Goal: Task Accomplishment & Management: Manage account settings

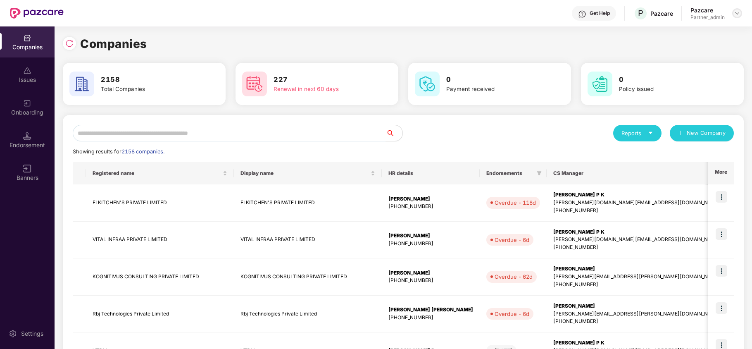
click at [739, 15] on img at bounding box center [737, 13] width 7 height 7
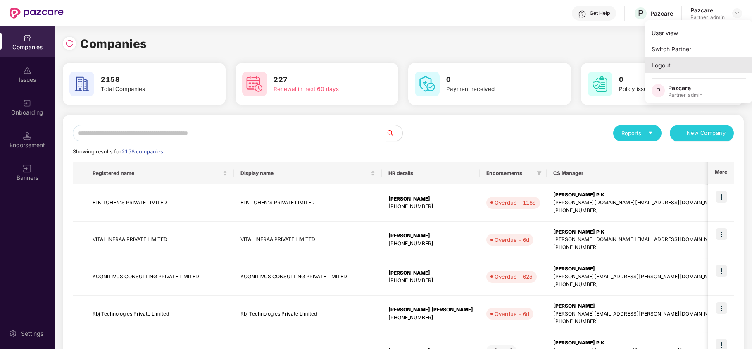
click at [672, 65] on div "Logout" at bounding box center [698, 65] width 107 height 16
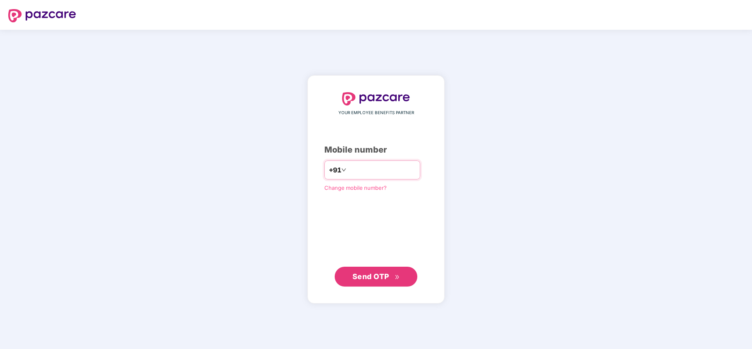
type input "**********"
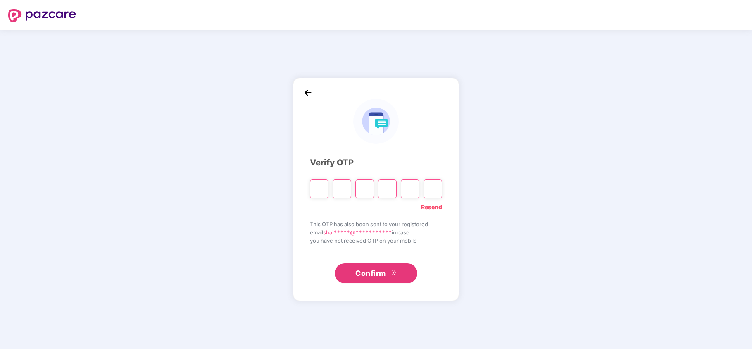
type input "*"
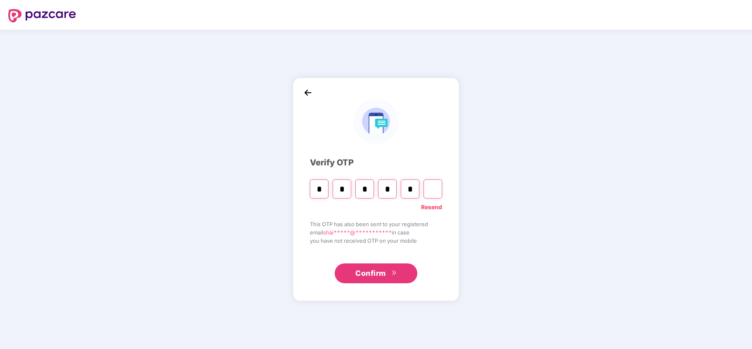
type input "*"
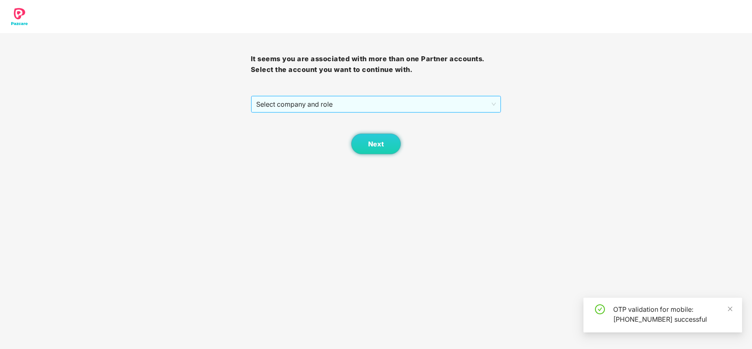
click at [293, 110] on span "Select company and role" at bounding box center [376, 104] width 240 height 16
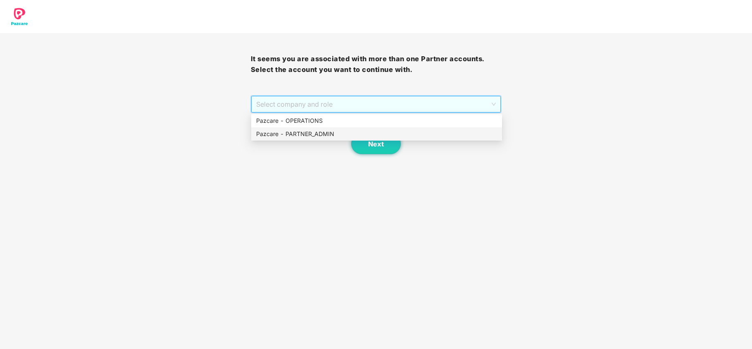
click at [289, 136] on div "Pazcare - PARTNER_ADMIN" at bounding box center [376, 133] width 241 height 9
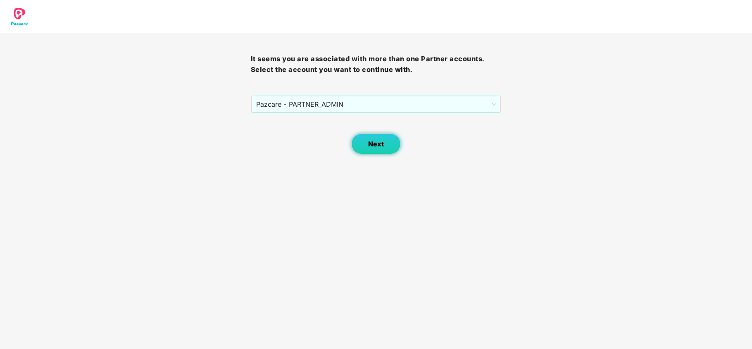
click at [364, 143] on button "Next" at bounding box center [376, 144] width 50 height 21
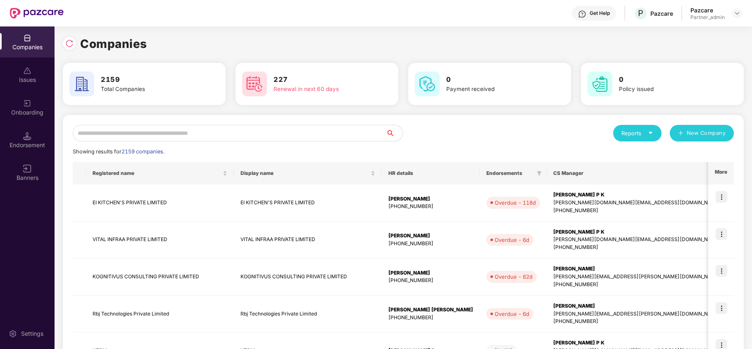
click at [134, 138] on input "text" at bounding box center [229, 133] width 313 height 17
paste input "**********"
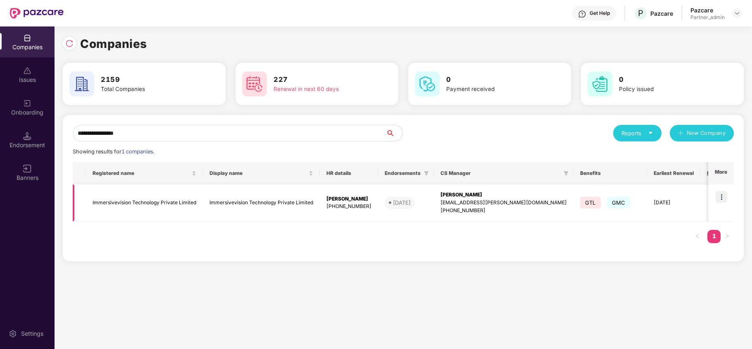
type input "**********"
click at [724, 197] on img at bounding box center [722, 197] width 12 height 12
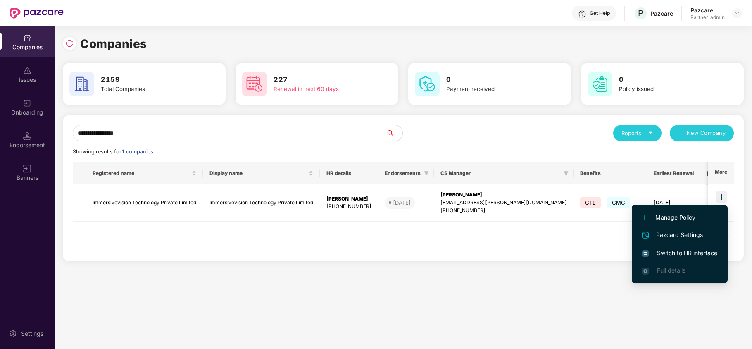
click at [680, 255] on span "Switch to HR interface" at bounding box center [680, 252] width 75 height 9
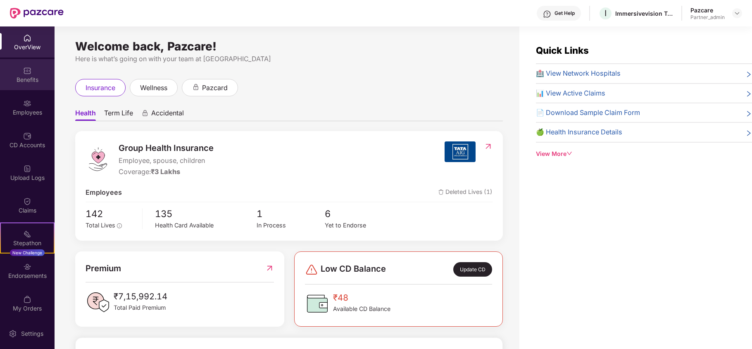
click at [22, 78] on div "Benefits" at bounding box center [27, 80] width 55 height 8
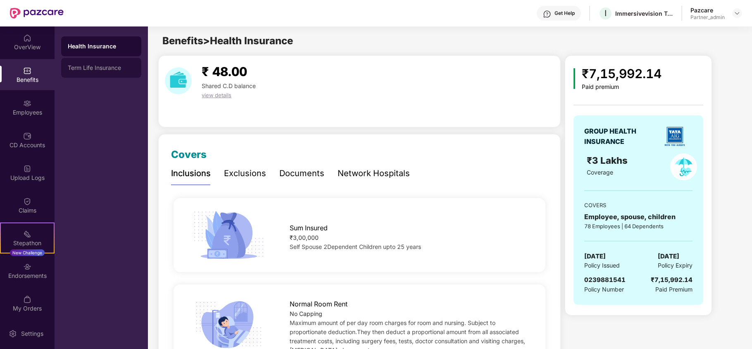
click at [88, 67] on div "Term Life Insurance" at bounding box center [101, 67] width 67 height 7
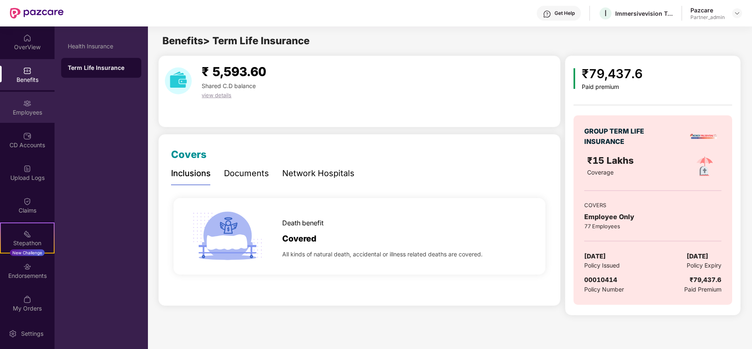
click at [40, 110] on div "Employees" at bounding box center [27, 112] width 55 height 8
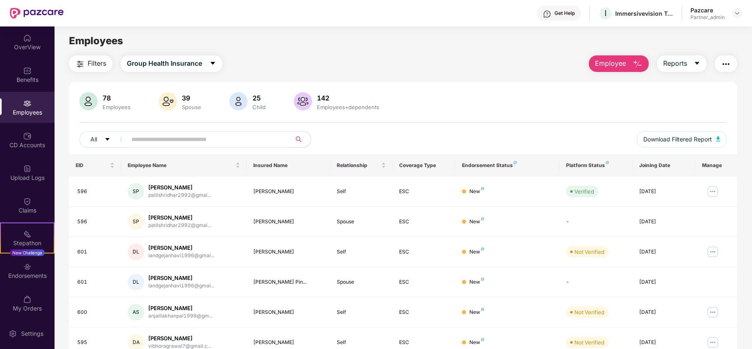
click at [92, 64] on span "Filters" at bounding box center [97, 63] width 19 height 10
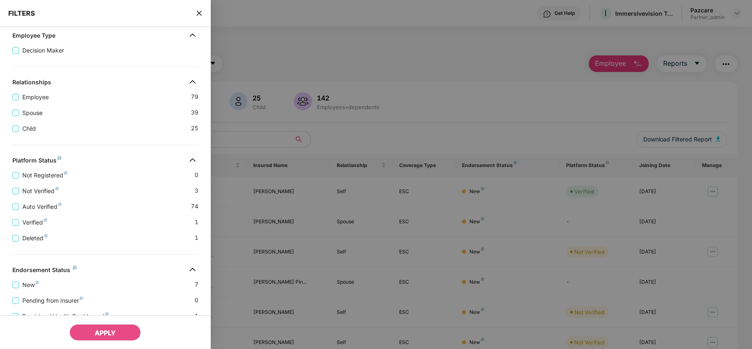
scroll to position [196, 0]
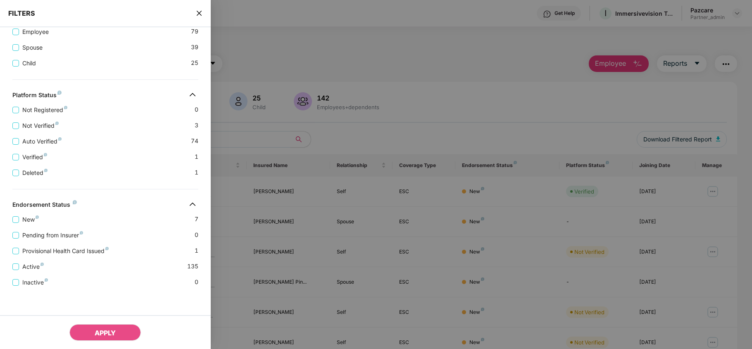
click at [199, 13] on icon "close" at bounding box center [198, 13] width 5 height 5
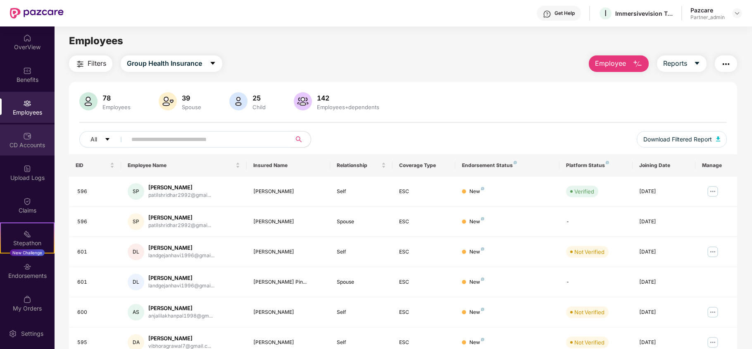
click at [7, 141] on div "CD Accounts" at bounding box center [27, 145] width 55 height 8
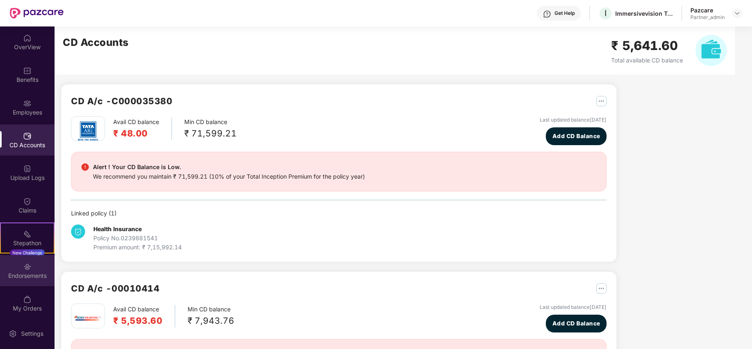
drag, startPoint x: 35, startPoint y: 272, endPoint x: 37, endPoint y: 267, distance: 5.0
click at [37, 267] on div "Endorsements" at bounding box center [27, 270] width 55 height 31
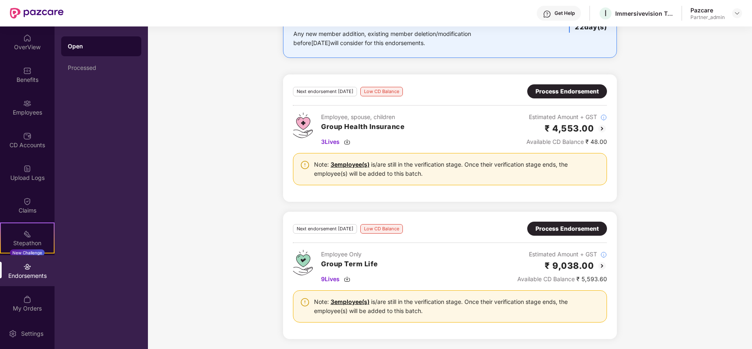
scroll to position [71, 0]
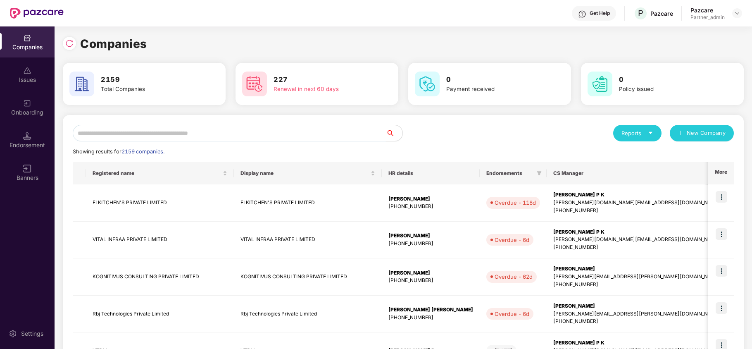
click at [95, 131] on input "text" at bounding box center [229, 133] width 313 height 17
paste input "**********"
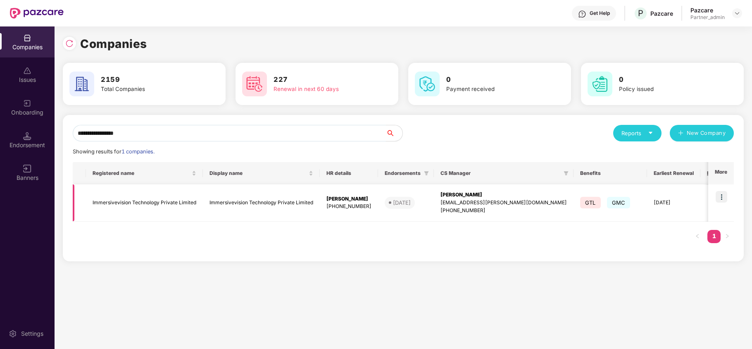
type input "**********"
click at [113, 207] on td "Immersivevision Technology Private Limited" at bounding box center [144, 202] width 117 height 37
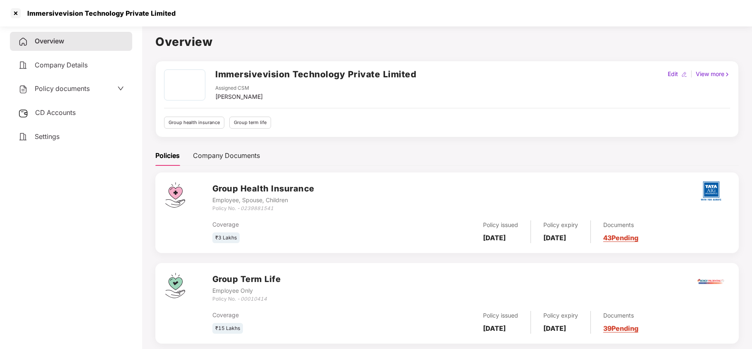
click at [40, 109] on span "CD Accounts" at bounding box center [55, 112] width 41 height 8
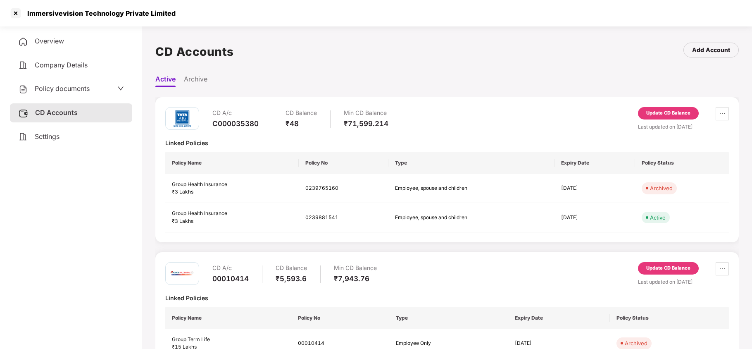
click at [50, 134] on span "Settings" at bounding box center [47, 136] width 25 height 8
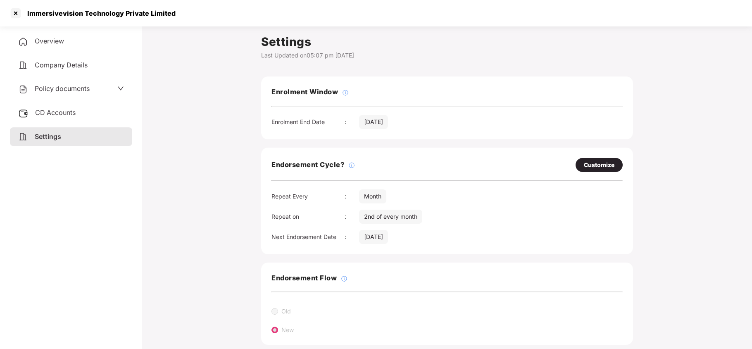
click at [53, 84] on div "Policy documents" at bounding box center [54, 89] width 72 height 11
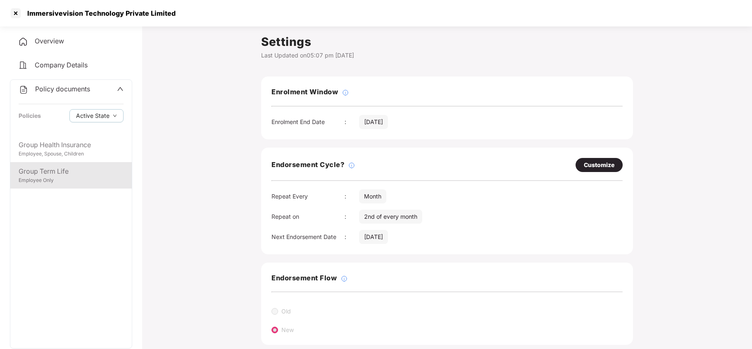
drag, startPoint x: 48, startPoint y: 179, endPoint x: 48, endPoint y: 172, distance: 7.0
click at [48, 177] on div "Employee Only" at bounding box center [71, 181] width 105 height 8
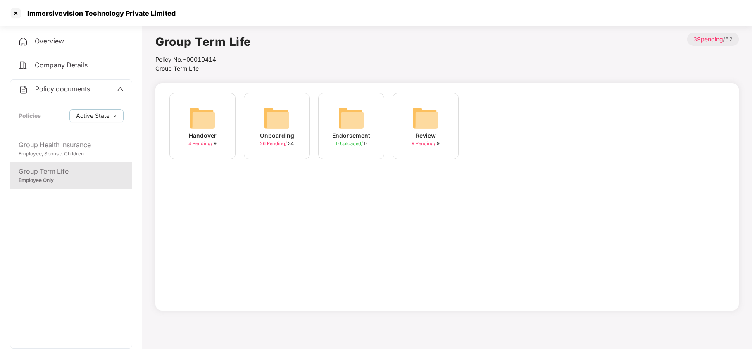
click at [288, 119] on img at bounding box center [277, 118] width 26 height 26
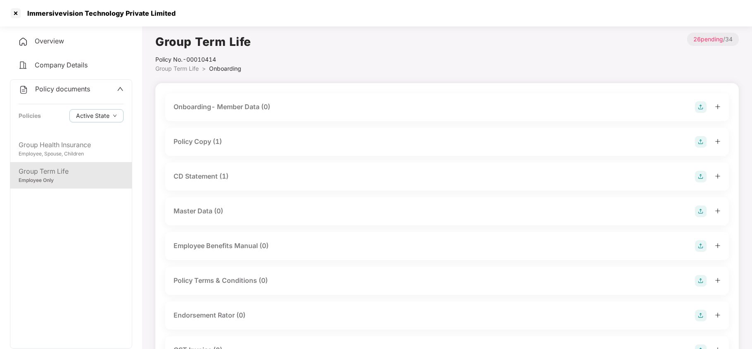
click at [210, 140] on div "Policy Copy (1)" at bounding box center [198, 141] width 48 height 10
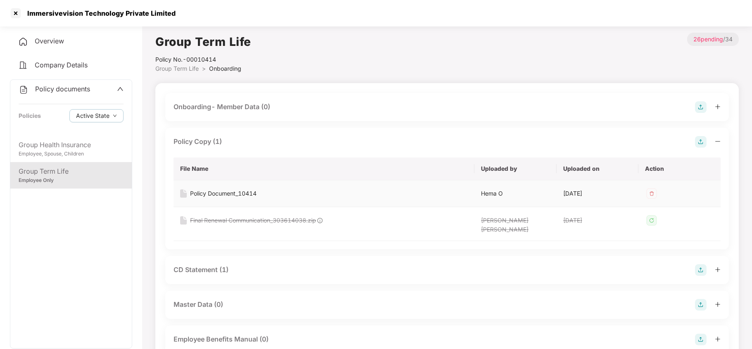
click at [222, 194] on div "Policy Document_10414" at bounding box center [223, 193] width 67 height 9
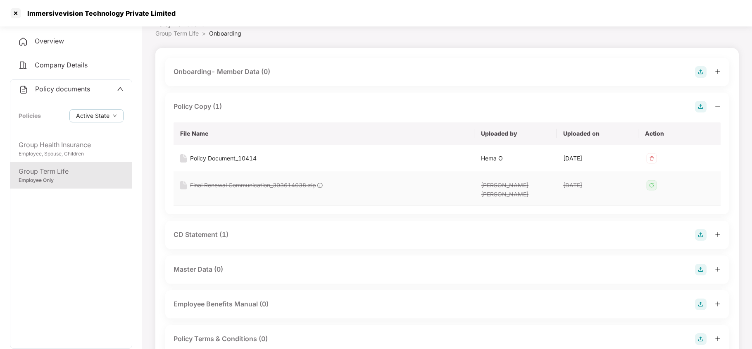
scroll to position [55, 0]
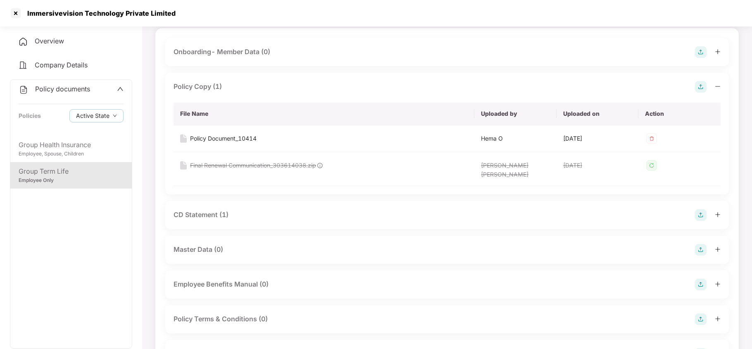
click at [208, 210] on div "CD Statement (1)" at bounding box center [201, 215] width 55 height 10
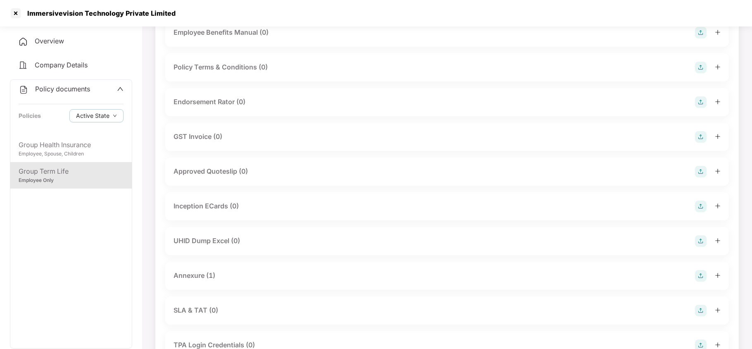
scroll to position [386, 0]
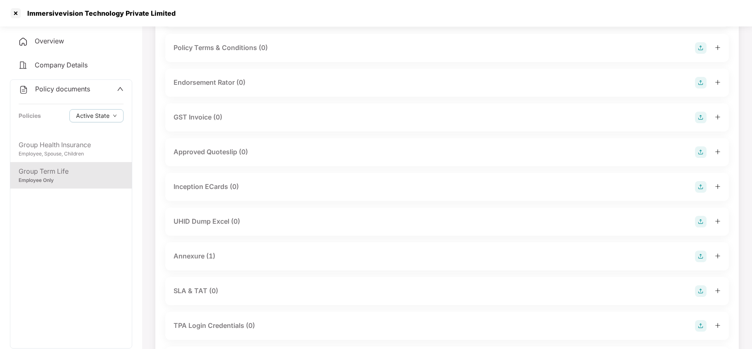
click at [197, 251] on div "Annexure (1)" at bounding box center [195, 256] width 42 height 10
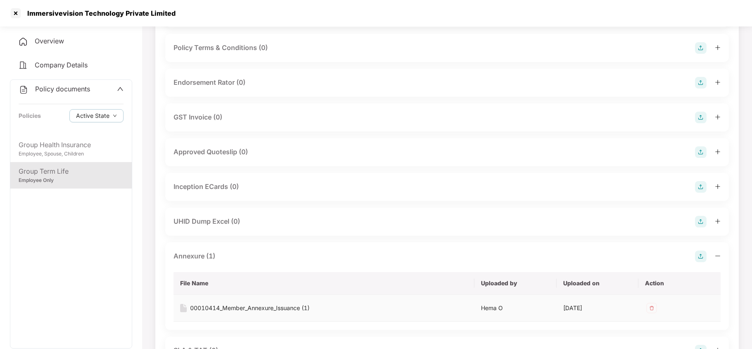
click at [234, 303] on div "00010414_Member_Annexure_Issuance (1)" at bounding box center [249, 307] width 119 height 9
click at [39, 148] on div "Group Health Insurance" at bounding box center [71, 145] width 105 height 10
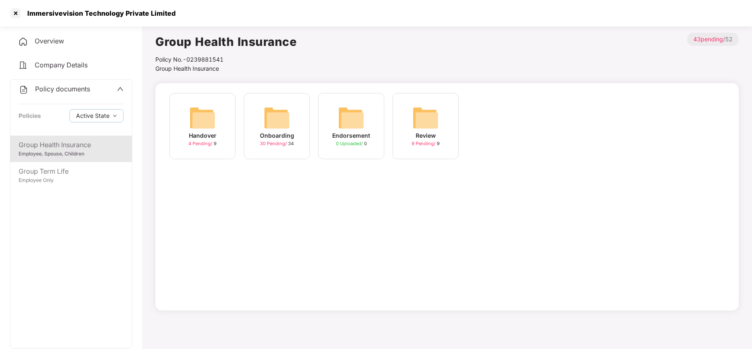
click at [283, 119] on img at bounding box center [277, 118] width 26 height 26
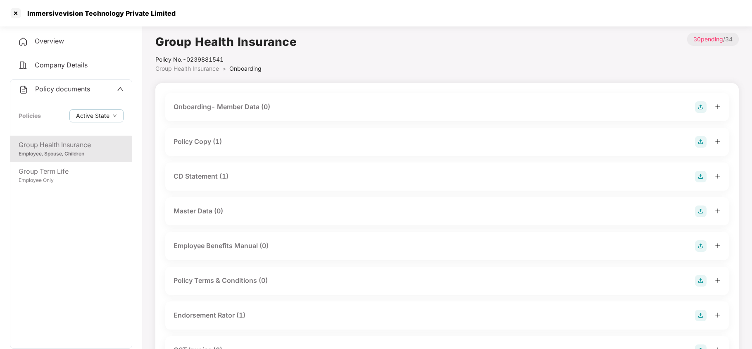
click at [191, 141] on div "Policy Copy (1)" at bounding box center [198, 141] width 48 height 10
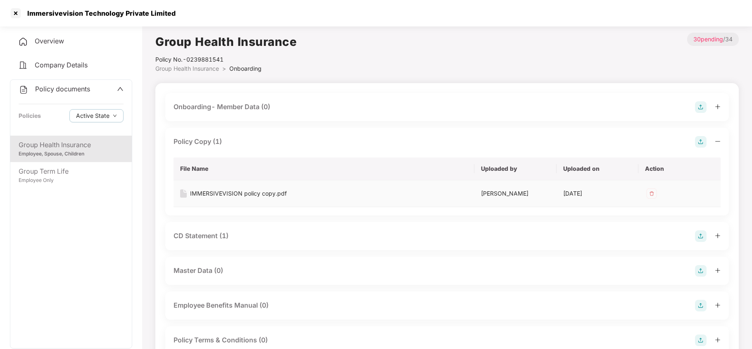
click at [214, 189] on div "IMMERSIVEVISION policy copy.pdf" at bounding box center [238, 193] width 97 height 9
click at [229, 236] on div "CD Statement (1)" at bounding box center [201, 236] width 55 height 10
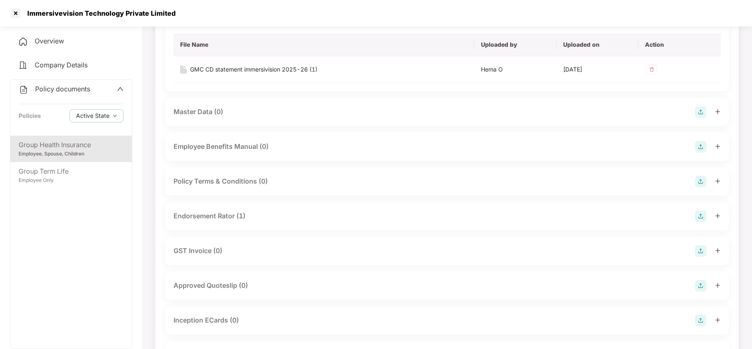
scroll to position [220, 0]
click at [228, 214] on div "Endorsement Rator (1)" at bounding box center [210, 214] width 72 height 10
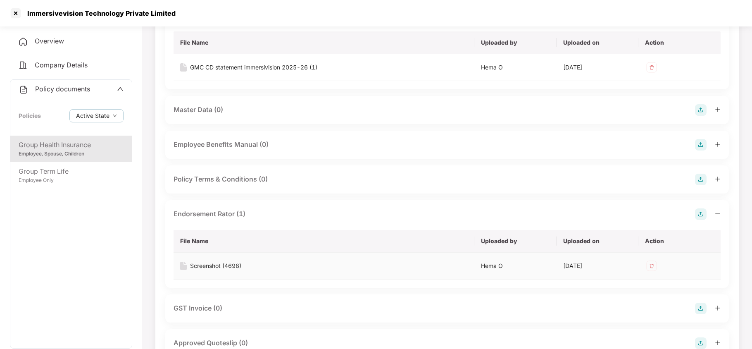
click at [224, 265] on div "Screenshot (4698)" at bounding box center [215, 265] width 51 height 9
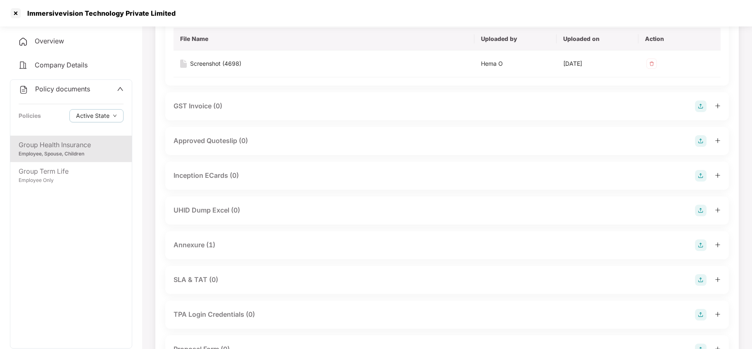
scroll to position [441, 0]
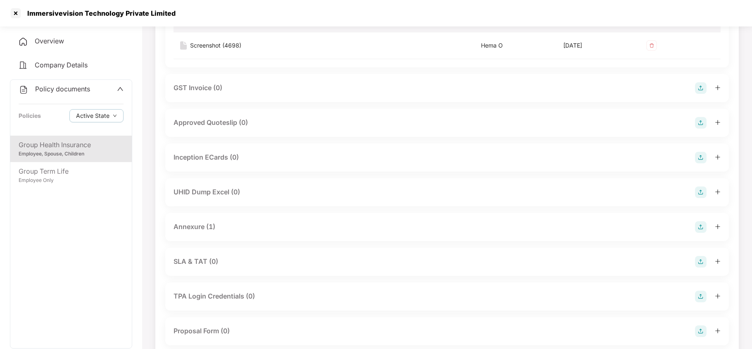
click at [224, 194] on div "UHID Dump Excel (0)" at bounding box center [207, 192] width 67 height 10
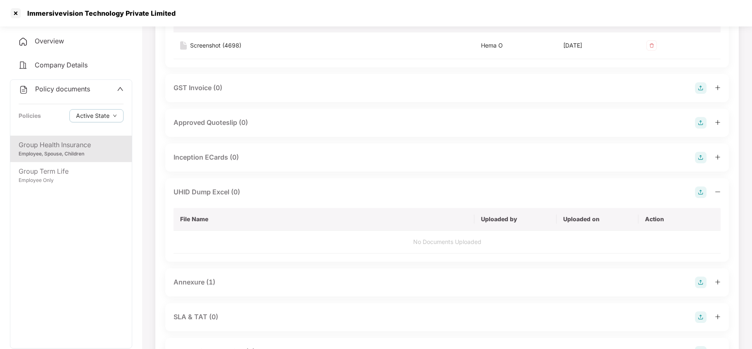
click at [202, 285] on div "Annexure (1)" at bounding box center [195, 282] width 42 height 10
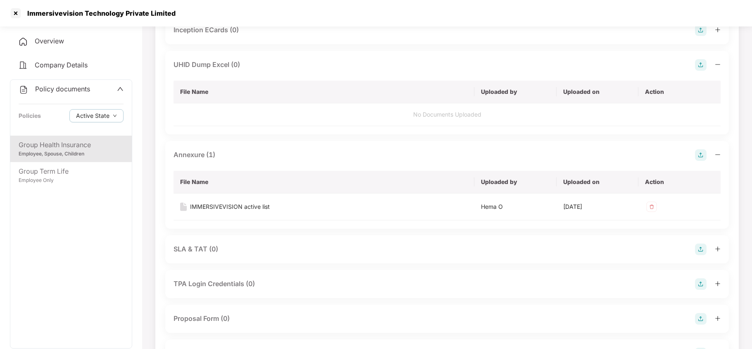
scroll to position [606, 0]
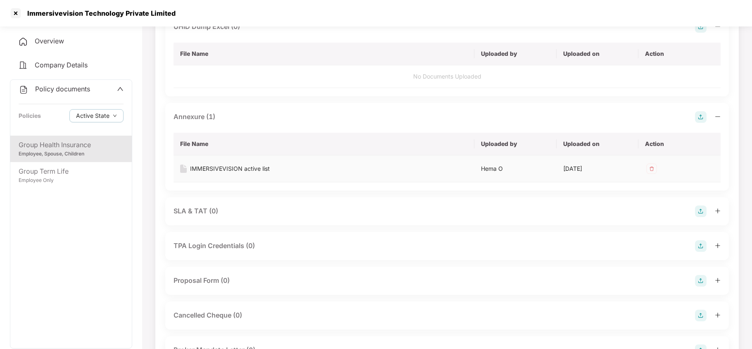
click at [247, 170] on div "IMMERSIVEVISION active list" at bounding box center [230, 168] width 80 height 9
click at [16, 15] on div at bounding box center [15, 13] width 13 height 13
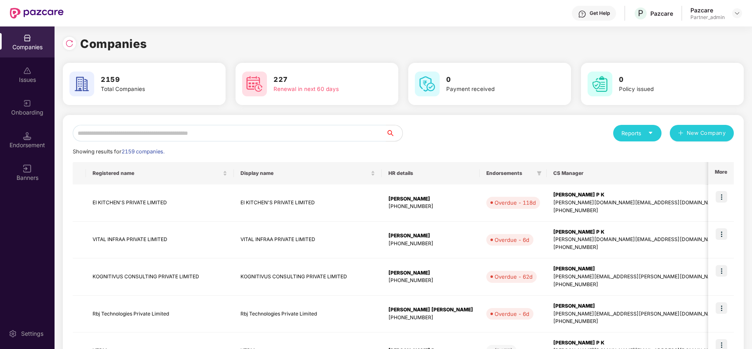
click at [210, 128] on input "text" at bounding box center [229, 133] width 313 height 17
paste input "**********"
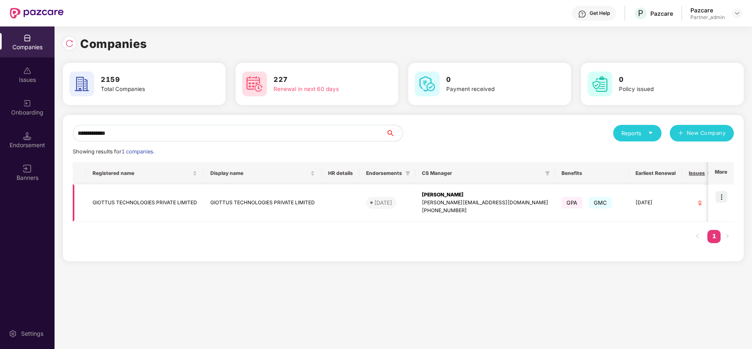
type input "**********"
click at [724, 194] on img at bounding box center [722, 197] width 12 height 12
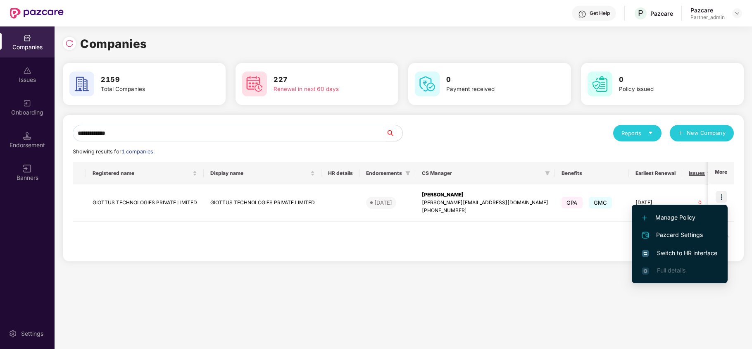
click at [696, 248] on span "Switch to HR interface" at bounding box center [680, 252] width 75 height 9
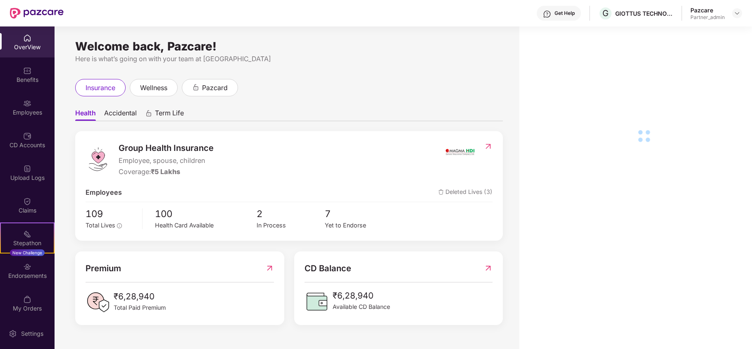
click at [13, 81] on div "Benefits" at bounding box center [27, 80] width 55 height 8
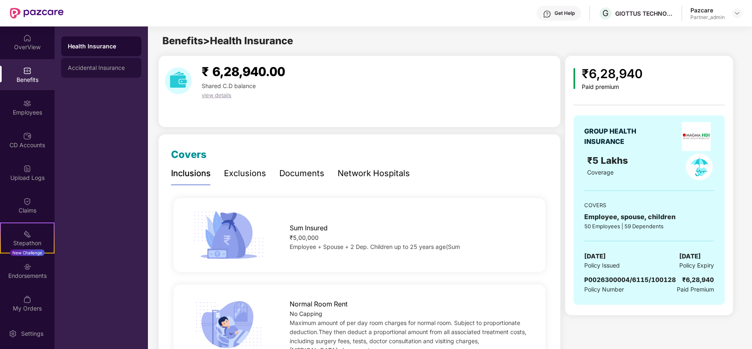
click at [101, 69] on div "Accidental Insurance" at bounding box center [101, 67] width 67 height 7
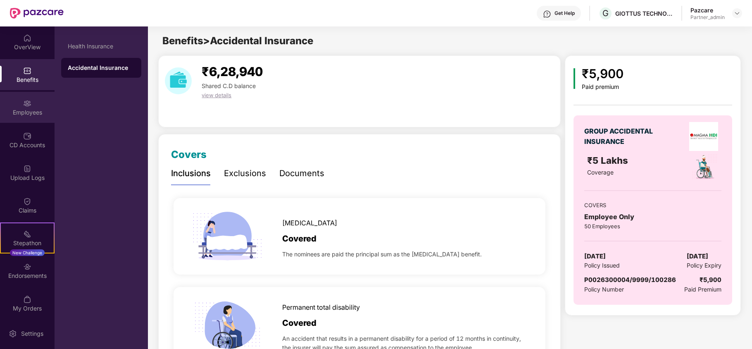
click at [20, 113] on div "Employees" at bounding box center [27, 112] width 55 height 8
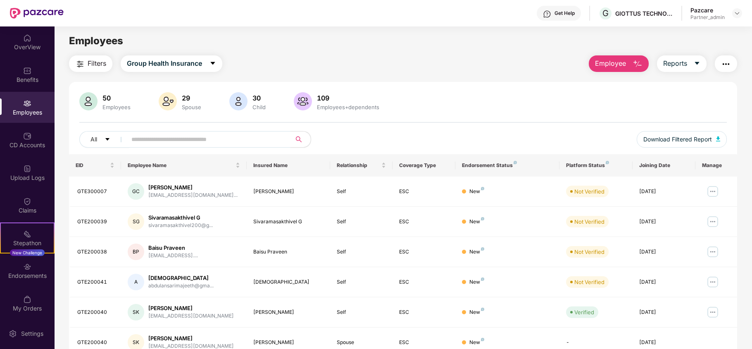
click at [88, 64] on span "Filters" at bounding box center [97, 63] width 19 height 10
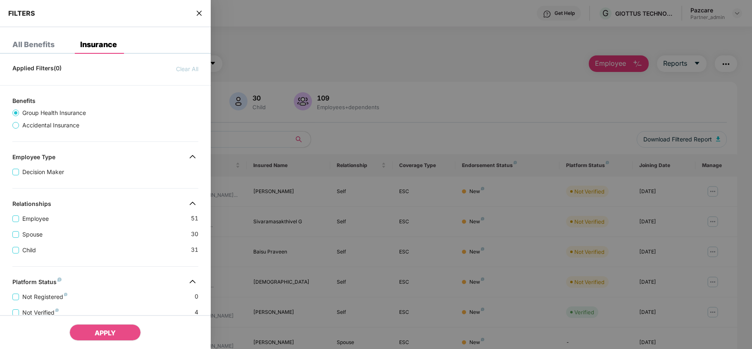
scroll to position [196, 0]
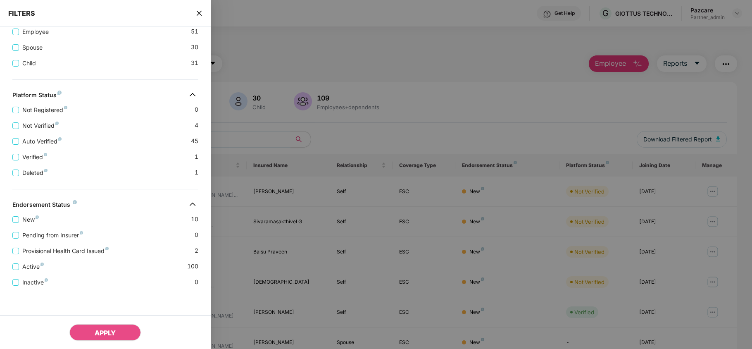
click at [197, 12] on icon "close" at bounding box center [199, 13] width 7 height 7
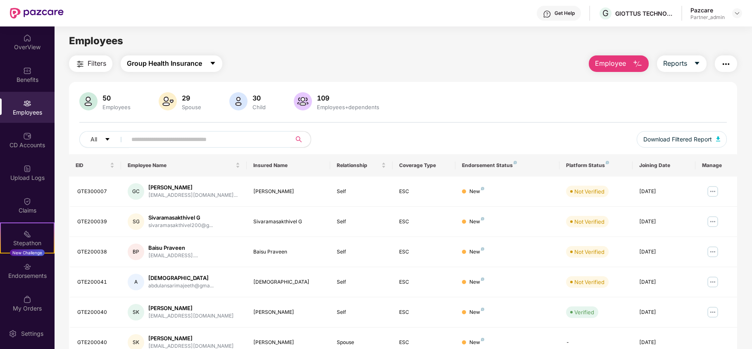
click at [183, 65] on span "Group Health Insurance" at bounding box center [164, 63] width 75 height 10
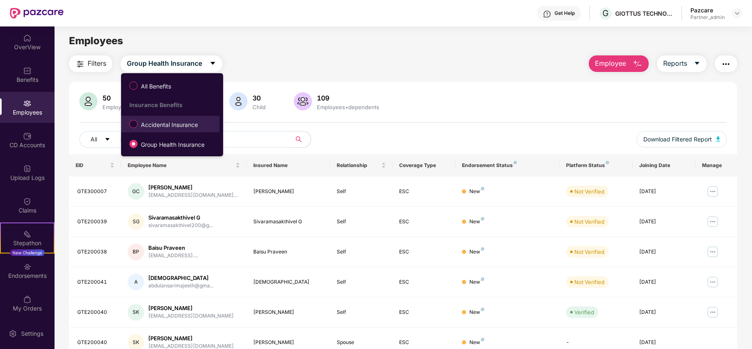
click at [163, 131] on label "Accidental Insurance" at bounding box center [165, 124] width 80 height 14
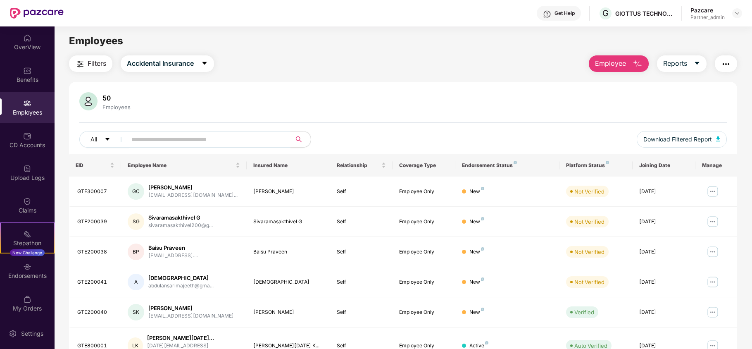
click at [93, 58] on span "Filters" at bounding box center [97, 63] width 19 height 10
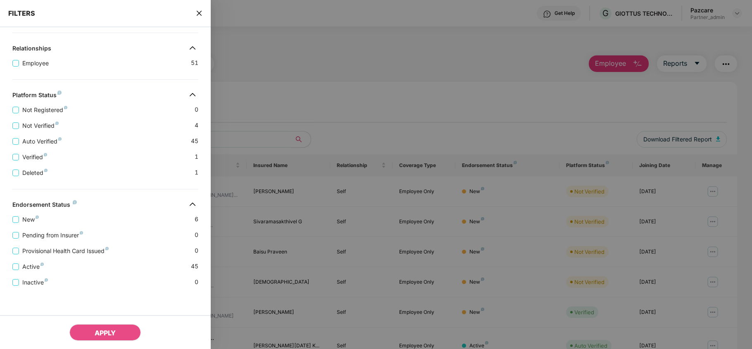
click at [196, 12] on icon "close" at bounding box center [199, 13] width 7 height 7
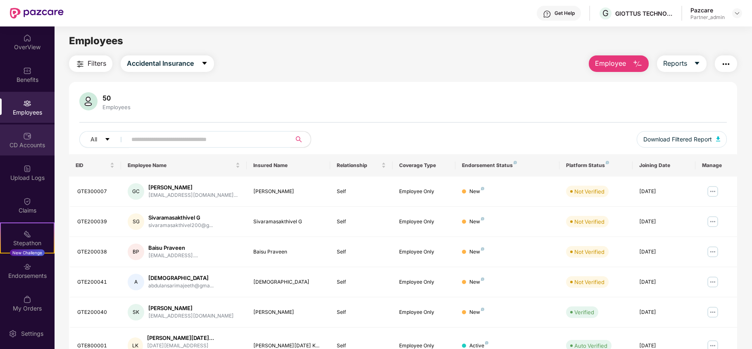
click at [37, 144] on div "CD Accounts" at bounding box center [27, 145] width 55 height 8
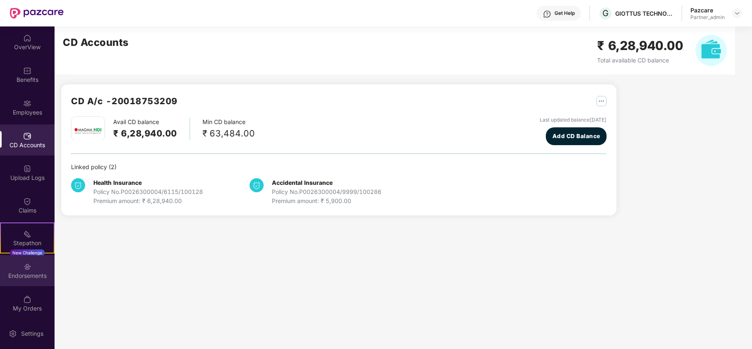
click at [24, 269] on img at bounding box center [27, 267] width 8 height 8
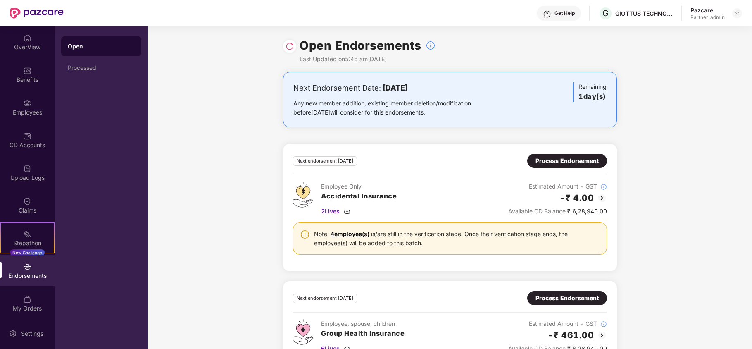
scroll to position [71, 0]
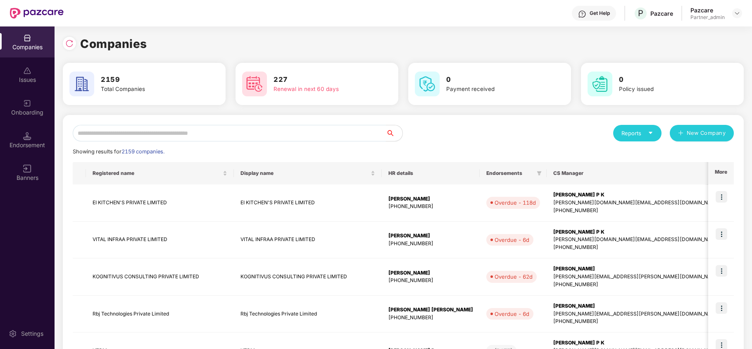
click at [115, 130] on input "text" at bounding box center [229, 133] width 313 height 17
paste input "**********"
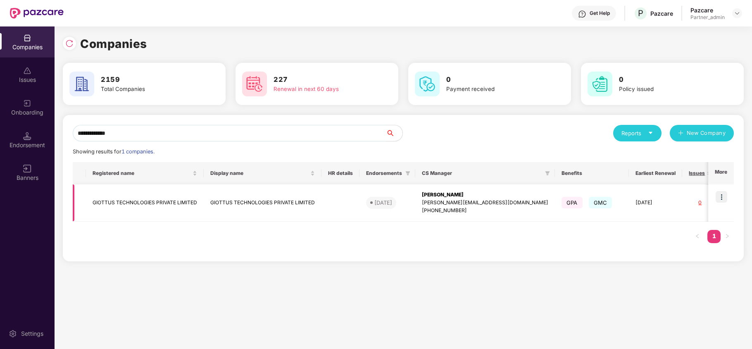
type input "**********"
click at [118, 199] on td "GIOTTUS TECHNOLOGIES PRIVATE LIMITED" at bounding box center [145, 202] width 118 height 37
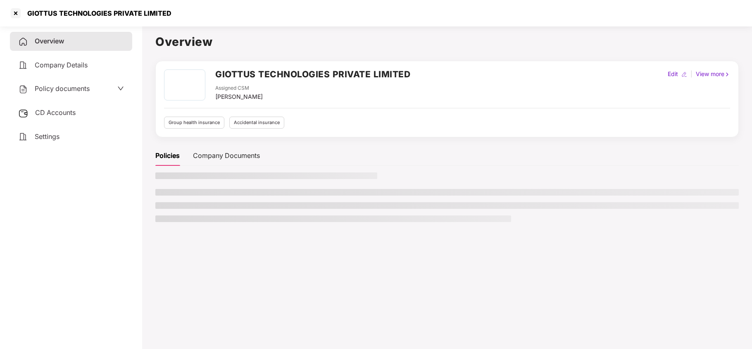
click at [50, 137] on span "Settings" at bounding box center [47, 136] width 25 height 8
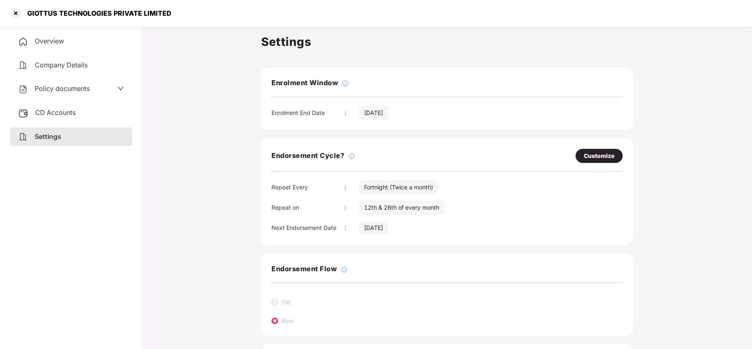
click at [589, 158] on div "Customize" at bounding box center [599, 155] width 31 height 9
select select "*********"
select select "*****"
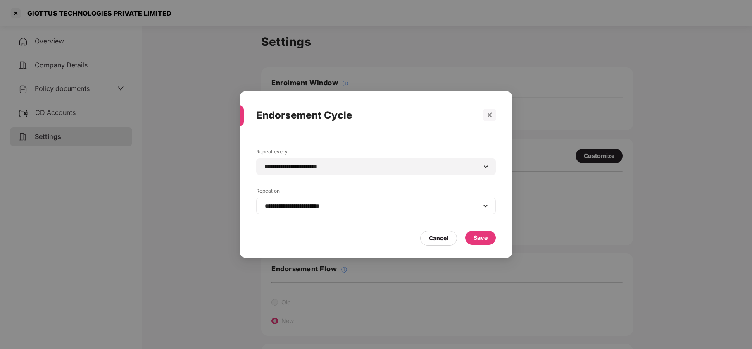
click at [354, 213] on div "**********" at bounding box center [376, 206] width 240 height 17
click at [353, 205] on select "**********" at bounding box center [376, 206] width 226 height 7
click at [338, 169] on select "**********" at bounding box center [376, 166] width 226 height 7
click at [434, 236] on div "Cancel" at bounding box center [438, 238] width 19 height 9
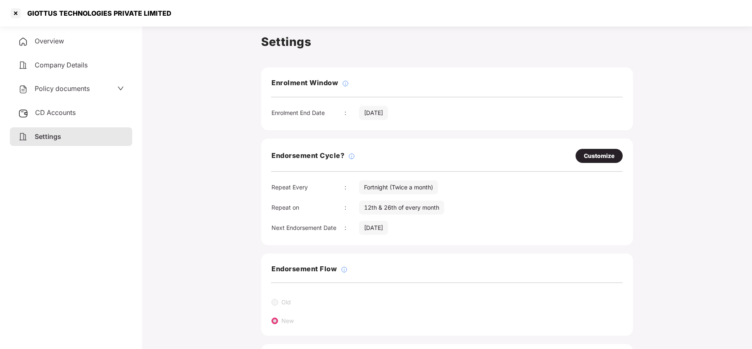
click at [59, 88] on span "Policy documents" at bounding box center [62, 88] width 55 height 8
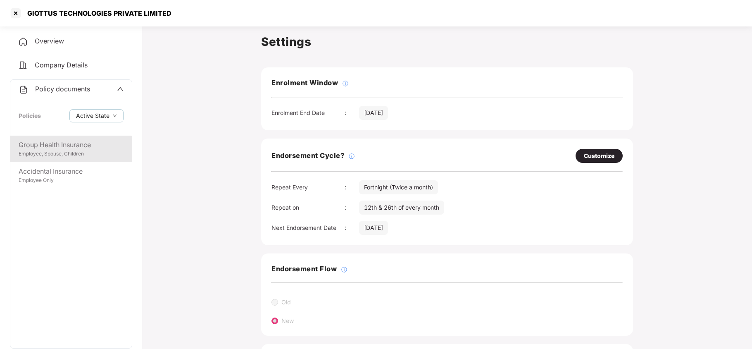
click at [52, 156] on div "Employee, Spouse, Children" at bounding box center [71, 154] width 105 height 8
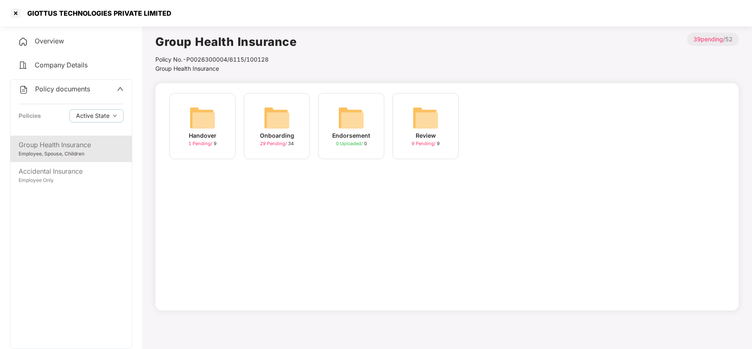
click at [274, 129] on img at bounding box center [277, 118] width 26 height 26
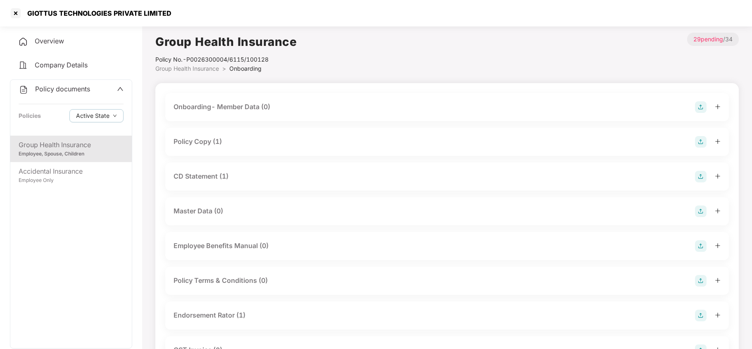
click at [235, 139] on div "Policy Copy (1)" at bounding box center [447, 142] width 547 height 12
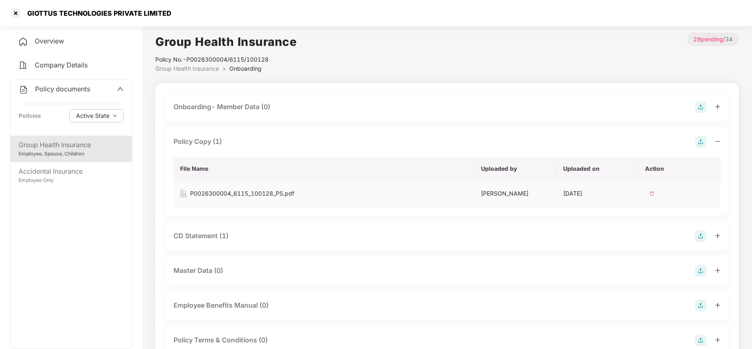
click at [228, 192] on div "P0026300004_6115_100128_PS.pdf" at bounding box center [242, 193] width 104 height 9
click at [81, 93] on div "Policy documents" at bounding box center [55, 89] width 72 height 11
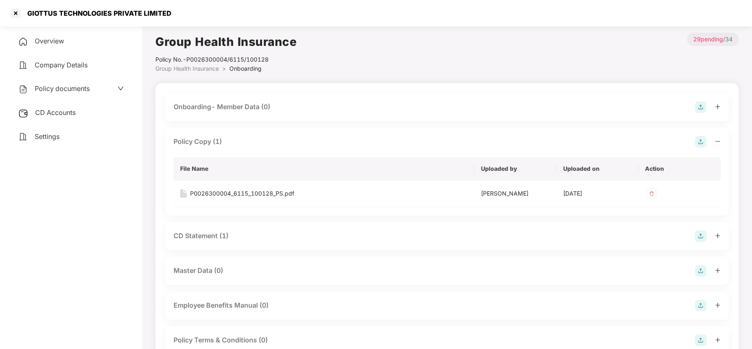
click at [60, 141] on div "Settings" at bounding box center [71, 136] width 122 height 19
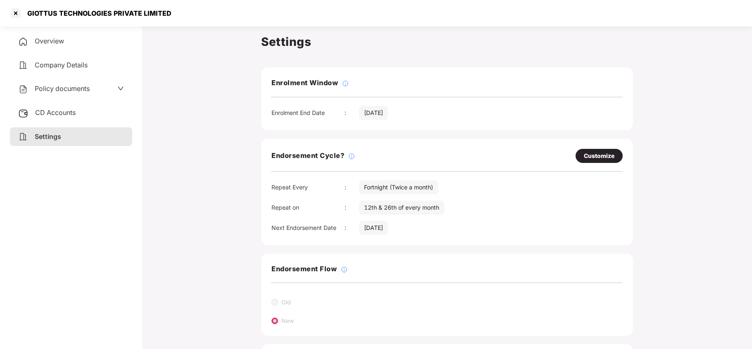
click at [605, 156] on div "Customize" at bounding box center [599, 155] width 31 height 9
select select "*********"
select select "*****"
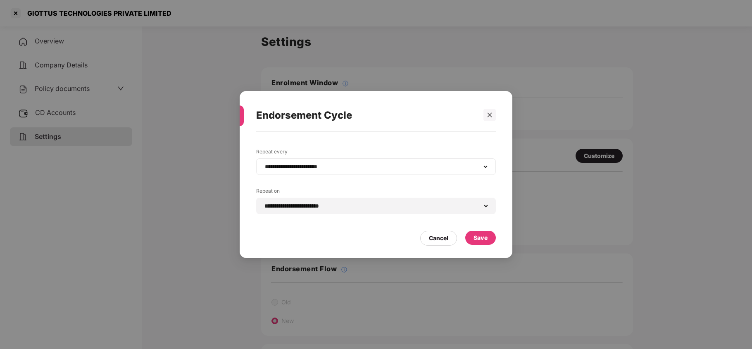
click at [310, 170] on div "**********" at bounding box center [376, 166] width 240 height 17
click at [310, 169] on select "**********" at bounding box center [376, 166] width 226 height 7
select select "*****"
click at [263, 163] on select "**********" at bounding box center [376, 166] width 226 height 7
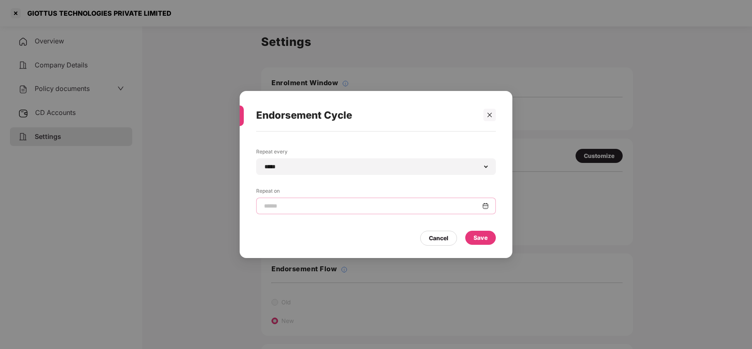
click at [303, 209] on input at bounding box center [372, 206] width 219 height 9
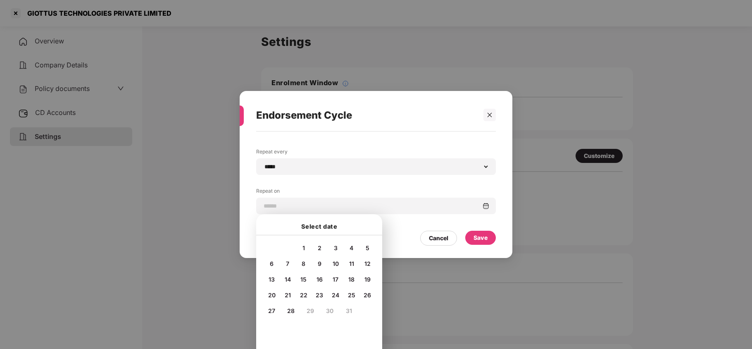
click at [319, 278] on span "16" at bounding box center [320, 279] width 6 height 7
type input "**********"
click at [485, 237] on div "Save" at bounding box center [481, 237] width 14 height 9
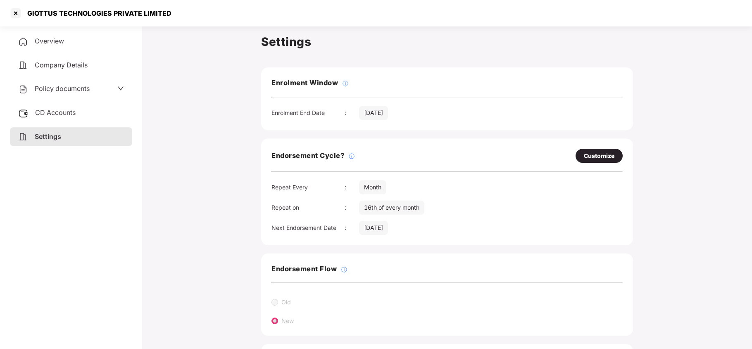
click at [64, 87] on span "Policy documents" at bounding box center [62, 88] width 55 height 8
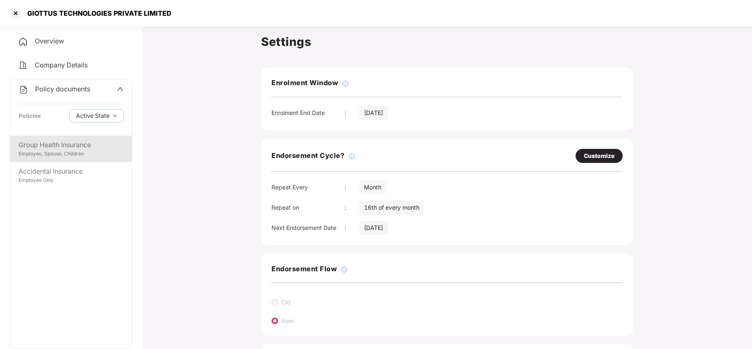
click at [65, 150] on div "Employee, Spouse, Children" at bounding box center [71, 154] width 105 height 8
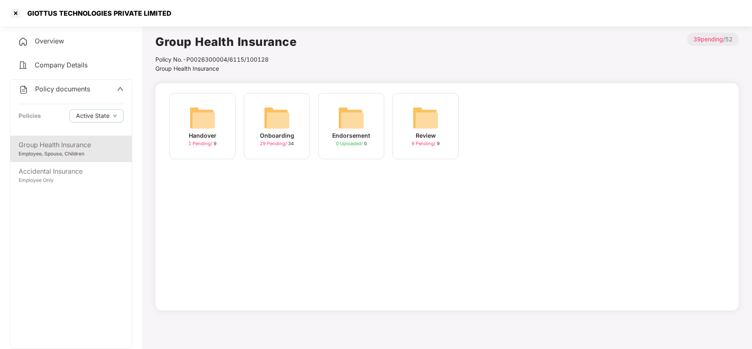
click at [265, 128] on img at bounding box center [277, 118] width 26 height 26
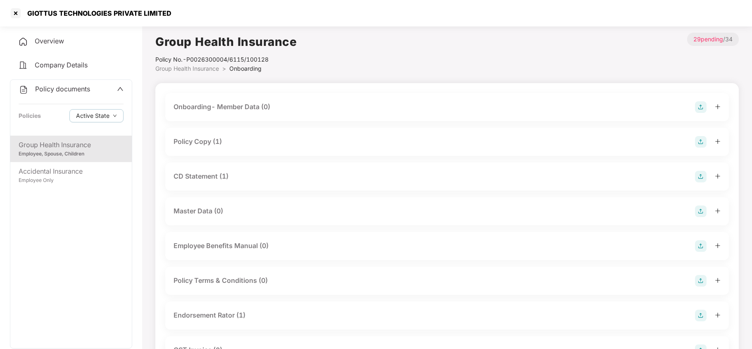
click at [205, 175] on div "CD Statement (1)" at bounding box center [201, 176] width 55 height 10
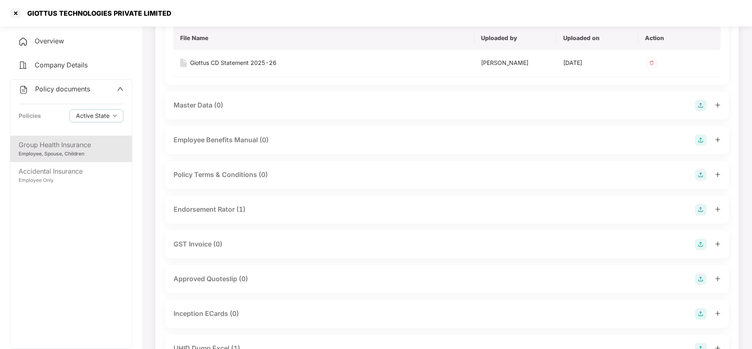
click at [232, 210] on div "Endorsement Rator (1)" at bounding box center [210, 209] width 72 height 10
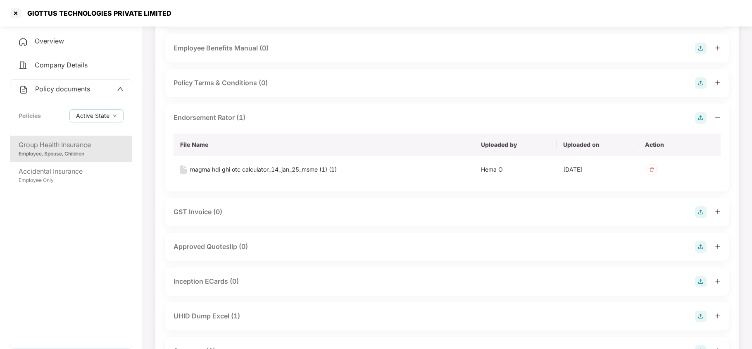
scroll to position [275, 0]
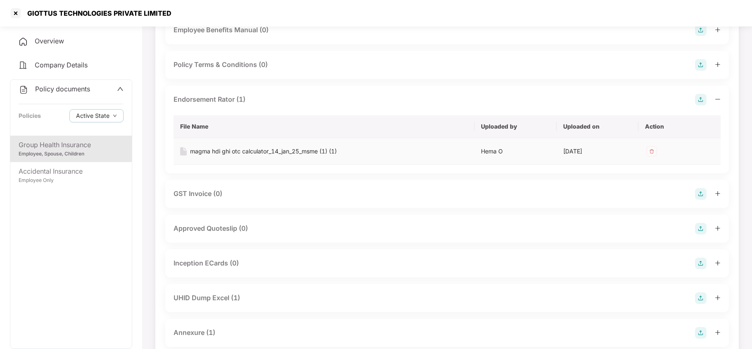
click at [256, 153] on div "magma hdi ghi otc calculator_14_jan_25_msme (1) (1)" at bounding box center [263, 151] width 147 height 9
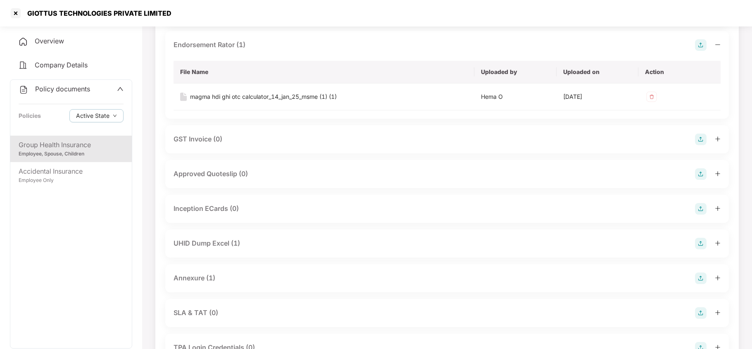
scroll to position [331, 0]
click at [234, 240] on div "UHID Dump Excel (1)" at bounding box center [207, 242] width 67 height 10
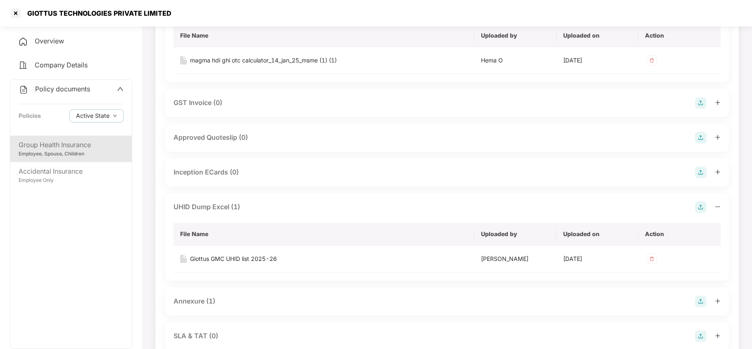
scroll to position [386, 0]
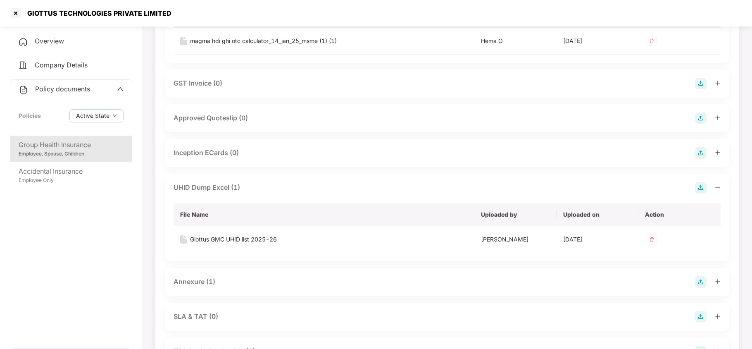
click at [202, 277] on div "Annexure (1)" at bounding box center [447, 282] width 547 height 12
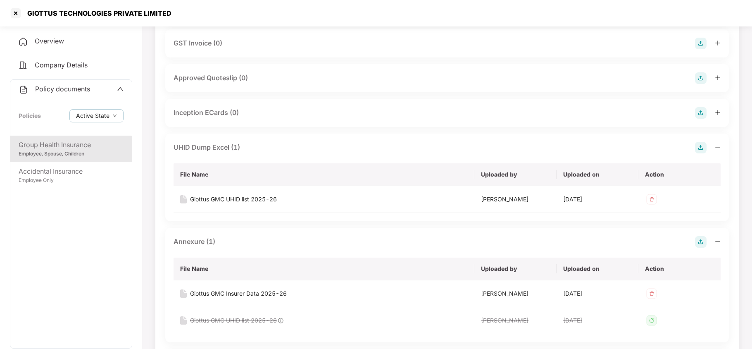
scroll to position [496, 0]
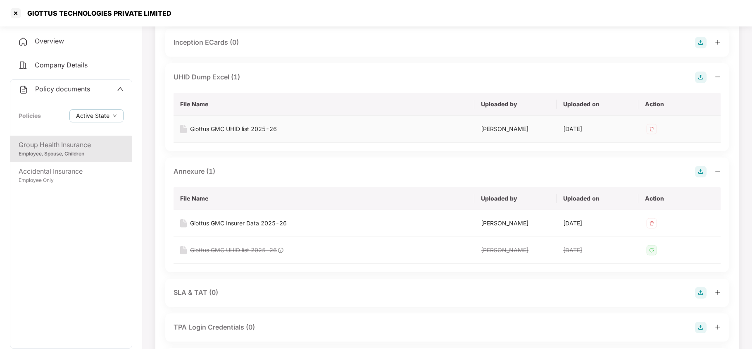
click at [234, 127] on div "Giottus GMC UHID list 2025-26" at bounding box center [233, 128] width 87 height 9
click at [251, 128] on div "Giottus GMC UHID list 2025-26" at bounding box center [233, 128] width 87 height 9
click at [225, 225] on div "Giottus GMC Insurer Data 2025-26" at bounding box center [238, 223] width 97 height 9
click at [17, 13] on div at bounding box center [15, 13] width 13 height 13
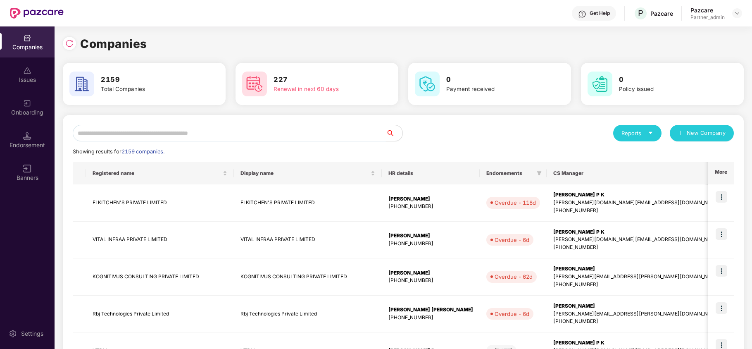
click at [153, 131] on input "text" at bounding box center [229, 133] width 313 height 17
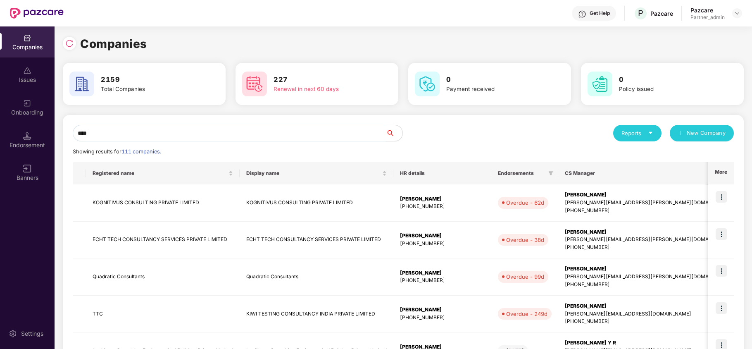
type input "****"
click at [730, 172] on icon "filter" at bounding box center [732, 173] width 5 height 4
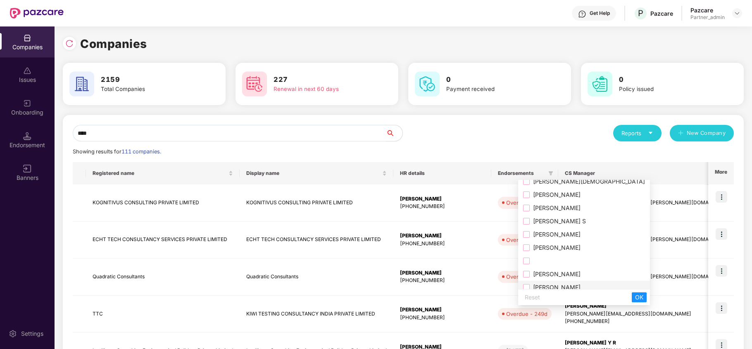
scroll to position [110, 0]
click at [546, 227] on span "Ravi Sharma" at bounding box center [555, 223] width 51 height 7
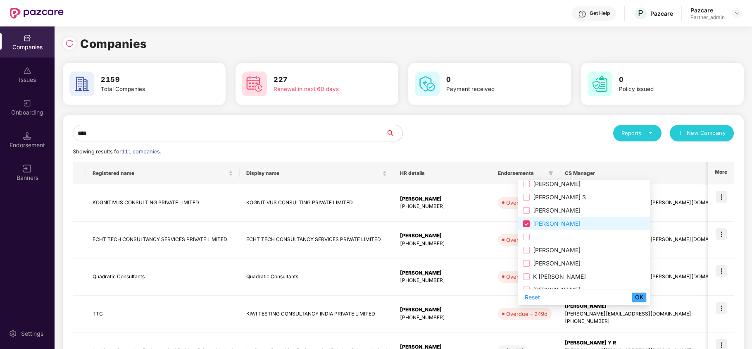
click at [635, 294] on span "OK" at bounding box center [639, 297] width 8 height 9
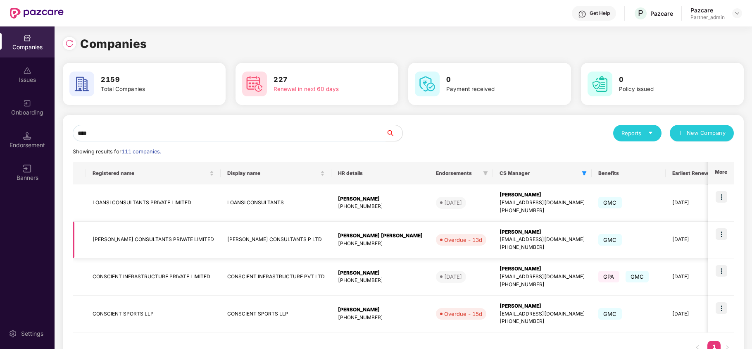
scroll to position [30, 0]
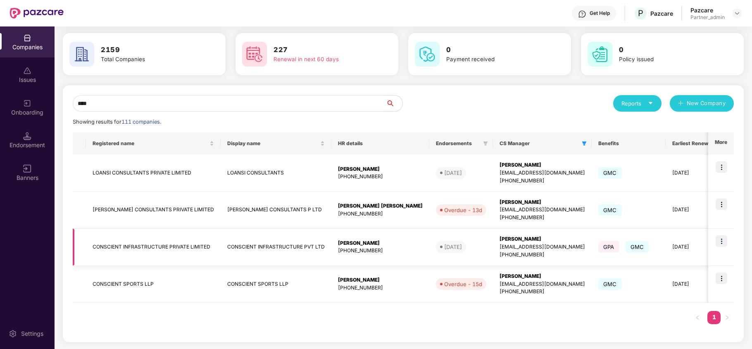
click at [123, 244] on td "CONSCIENT INFRASTRUCTURE PRIVATE LIMITED" at bounding box center [153, 247] width 135 height 37
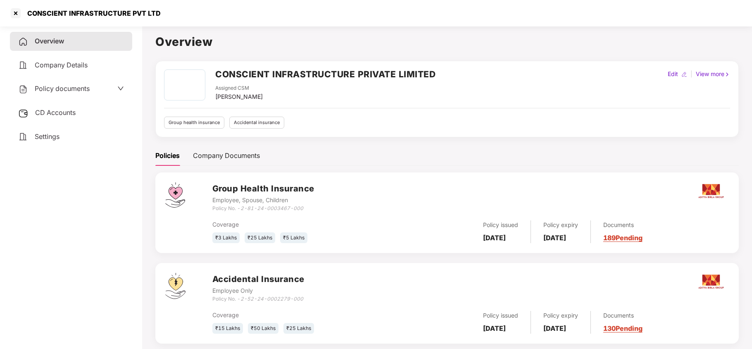
click at [39, 10] on div "CONSCIENT INFRASTRUCTURE PVT LTD" at bounding box center [91, 13] width 139 height 8
copy div "CONSCIENT"
click at [17, 12] on div at bounding box center [15, 13] width 13 height 13
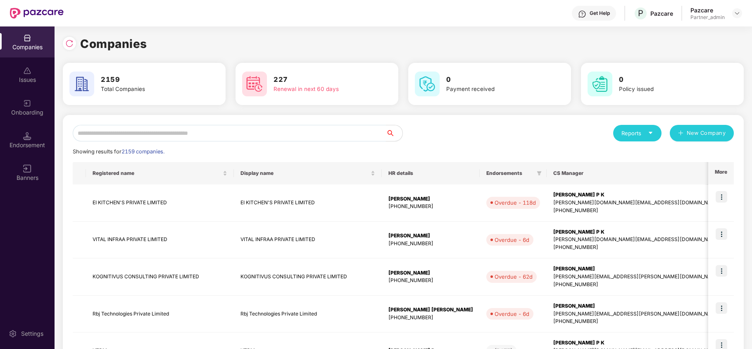
click at [142, 139] on input "text" at bounding box center [229, 133] width 313 height 17
paste input "*********"
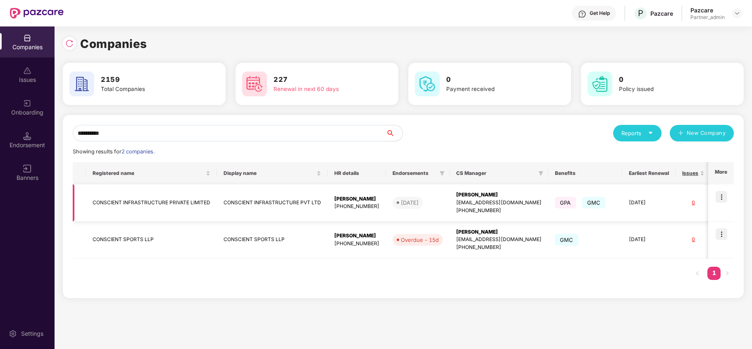
type input "*********"
click at [139, 203] on td "CONSCIENT INFRASTRUCTURE PRIVATE LIMITED" at bounding box center [151, 202] width 131 height 37
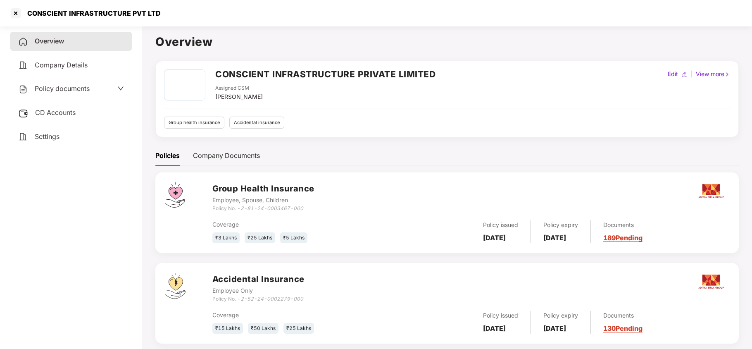
click at [60, 86] on span "Policy documents" at bounding box center [62, 88] width 55 height 8
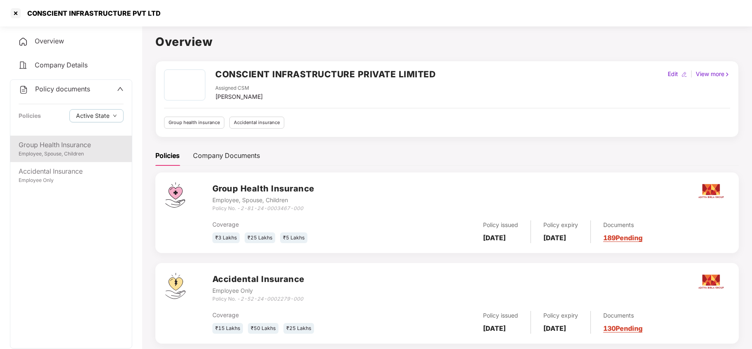
click at [75, 151] on div "Employee, Spouse, Children" at bounding box center [71, 154] width 105 height 8
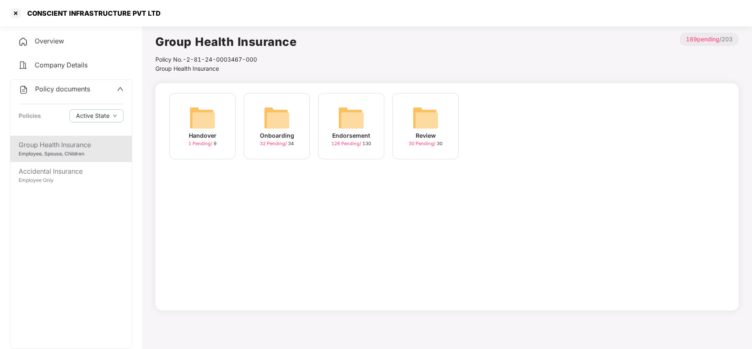
click at [282, 121] on img at bounding box center [277, 118] width 26 height 26
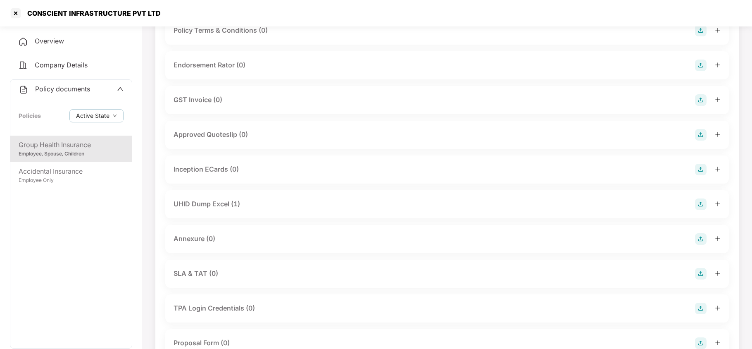
scroll to position [275, 0]
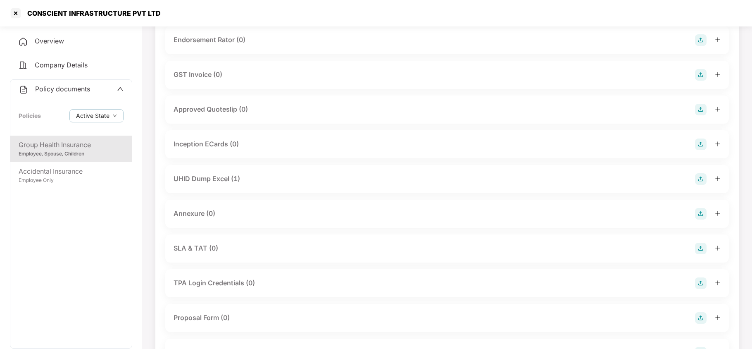
click at [66, 85] on span "Policy documents" at bounding box center [62, 89] width 55 height 8
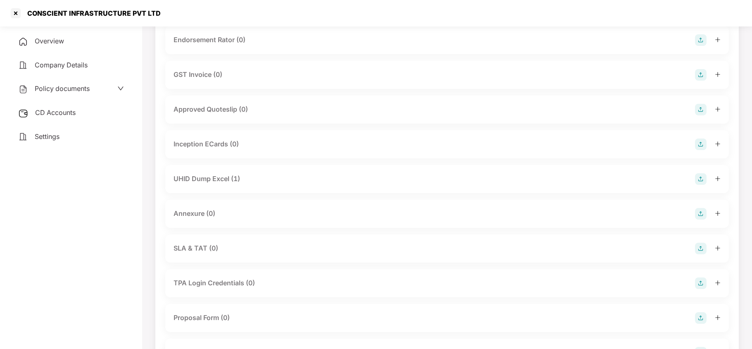
click at [65, 87] on span "Policy documents" at bounding box center [62, 88] width 55 height 8
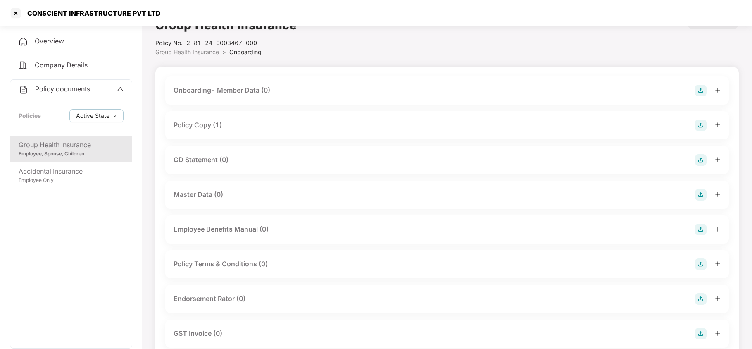
scroll to position [0, 0]
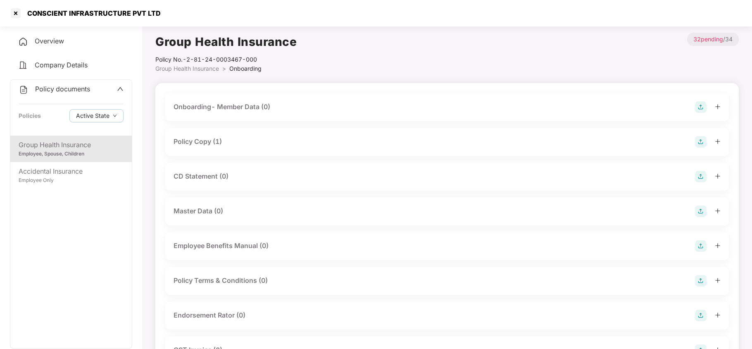
click at [182, 69] on span "Group Health Insurance" at bounding box center [187, 68] width 64 height 7
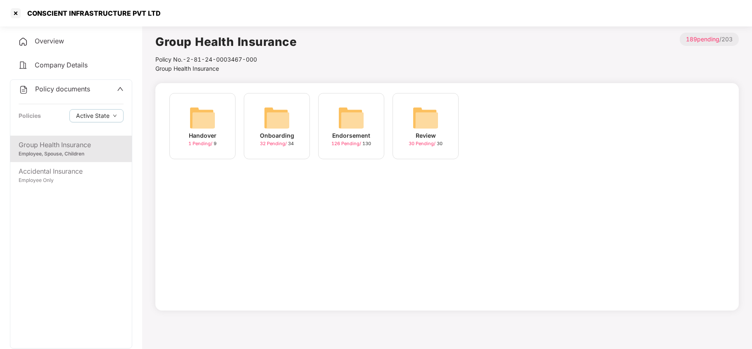
click at [352, 124] on img at bounding box center [351, 118] width 26 height 26
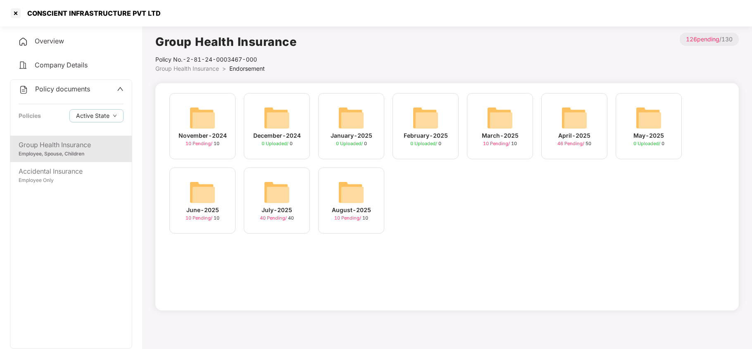
click at [346, 198] on img at bounding box center [351, 192] width 26 height 26
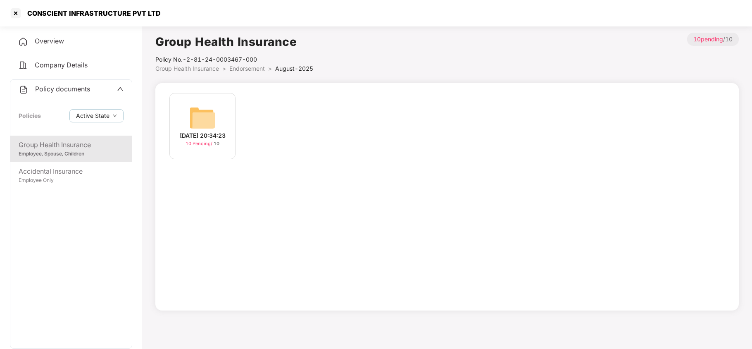
click at [194, 113] on img at bounding box center [202, 118] width 26 height 26
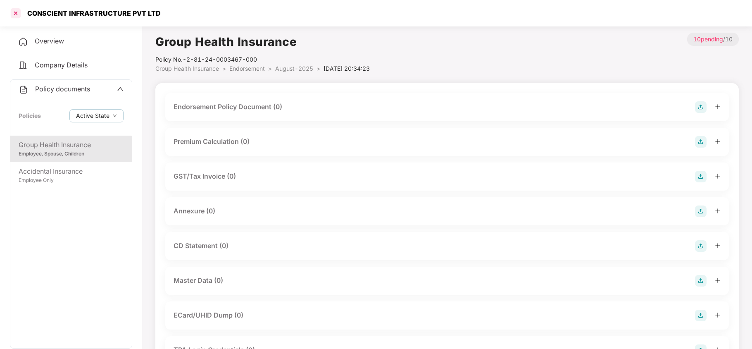
click at [14, 14] on div at bounding box center [15, 13] width 13 height 13
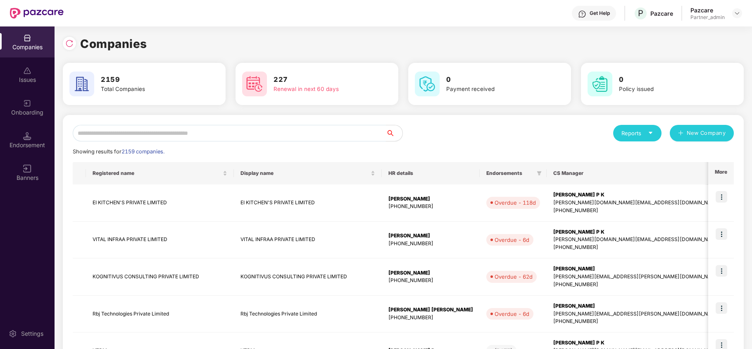
click at [225, 134] on input "text" at bounding box center [229, 133] width 313 height 17
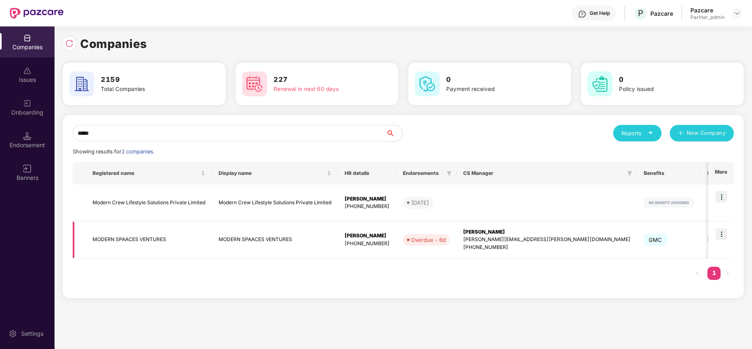
type input "*****"
click at [123, 241] on td "MODERN SPAACES VENTURES" at bounding box center [149, 240] width 126 height 37
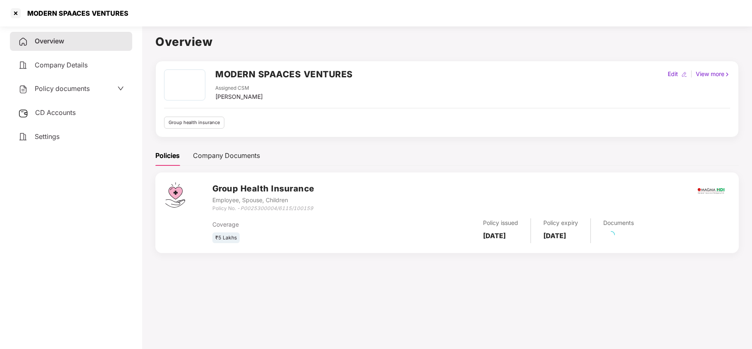
click at [55, 91] on span "Policy documents" at bounding box center [62, 88] width 55 height 8
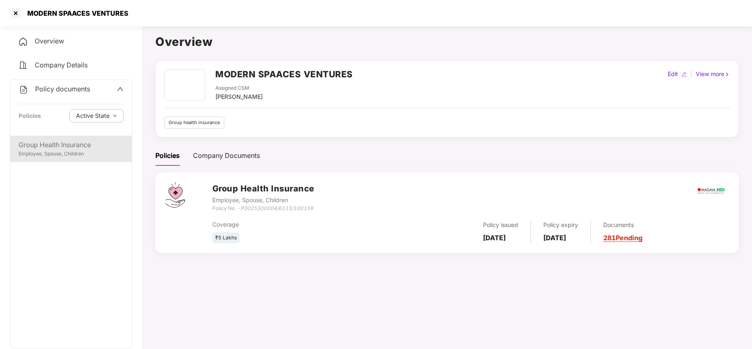
click at [65, 146] on div "Group Health Insurance" at bounding box center [71, 145] width 105 height 10
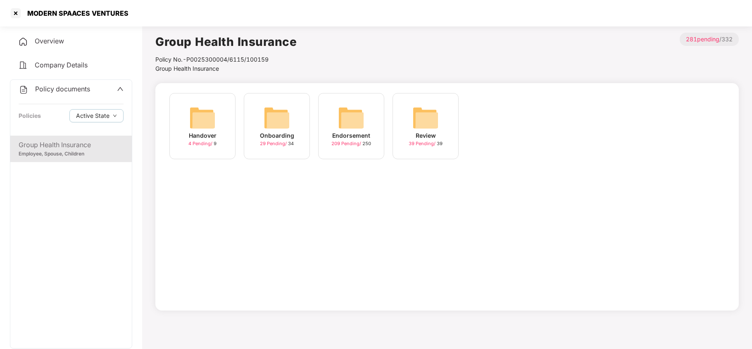
click at [361, 122] on img at bounding box center [351, 118] width 26 height 26
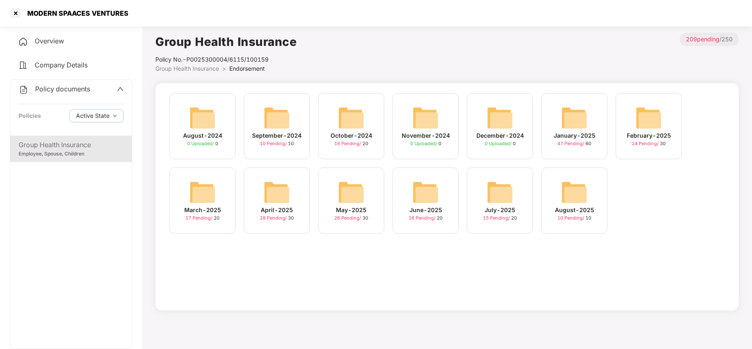
click at [487, 198] on img at bounding box center [500, 192] width 26 height 26
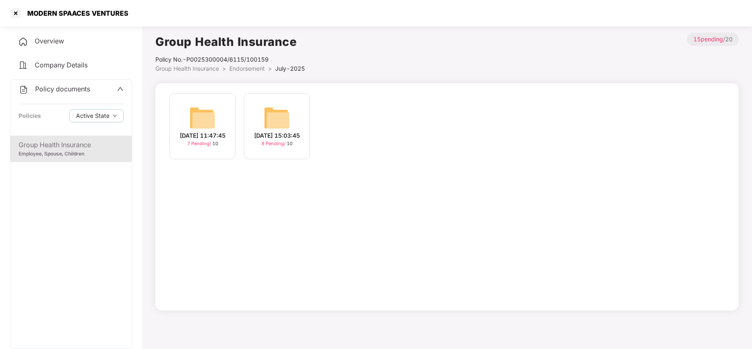
click at [204, 69] on span "Group Health Insurance" at bounding box center [187, 68] width 64 height 7
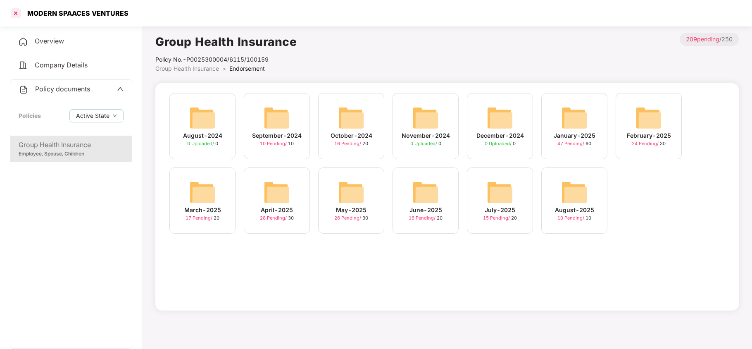
click at [13, 13] on div at bounding box center [15, 13] width 13 height 13
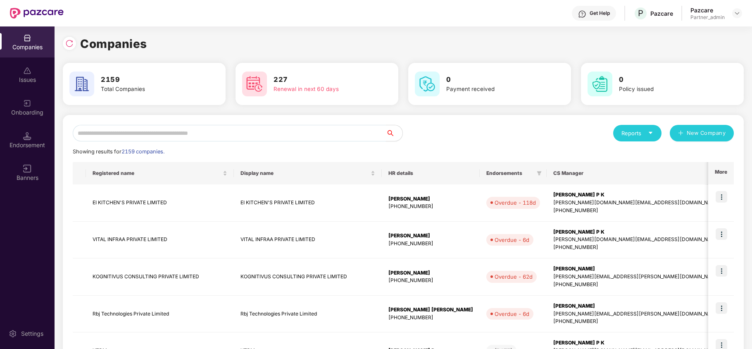
click at [182, 129] on input "text" at bounding box center [229, 133] width 313 height 17
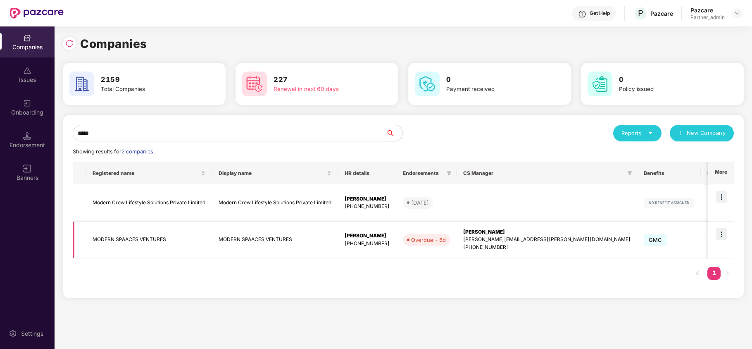
type input "*****"
click at [720, 232] on img at bounding box center [722, 234] width 12 height 12
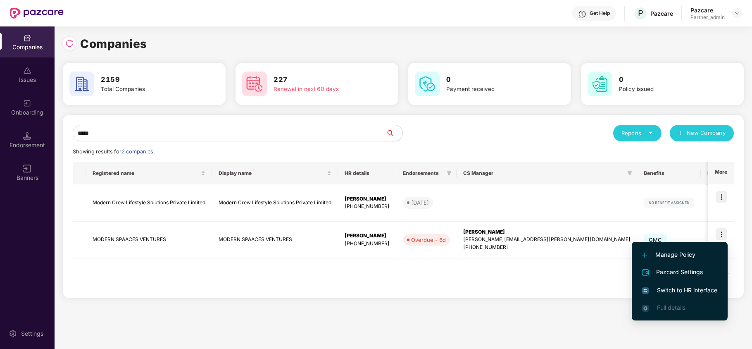
click at [675, 290] on span "Switch to HR interface" at bounding box center [680, 290] width 75 height 9
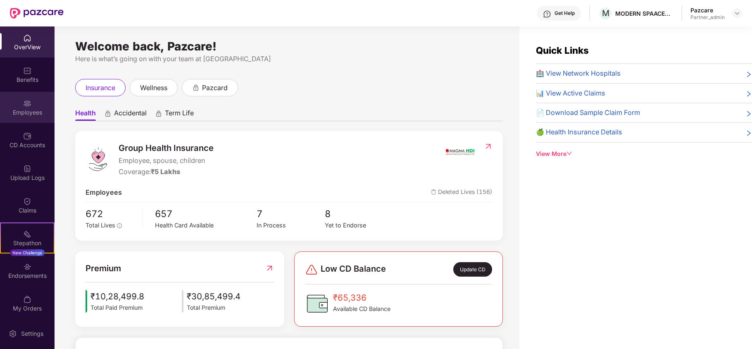
click at [26, 110] on div "Employees" at bounding box center [27, 112] width 55 height 8
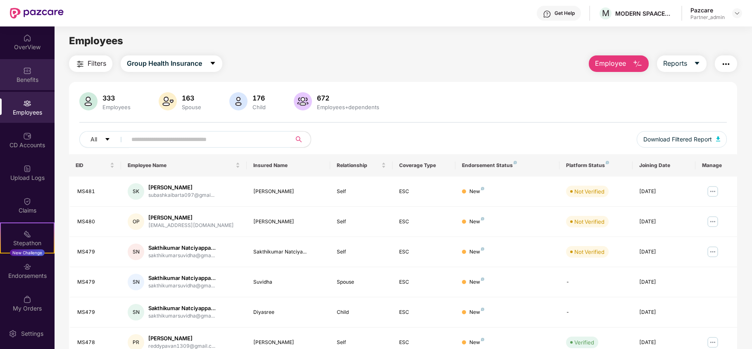
click at [26, 73] on img at bounding box center [27, 71] width 8 height 8
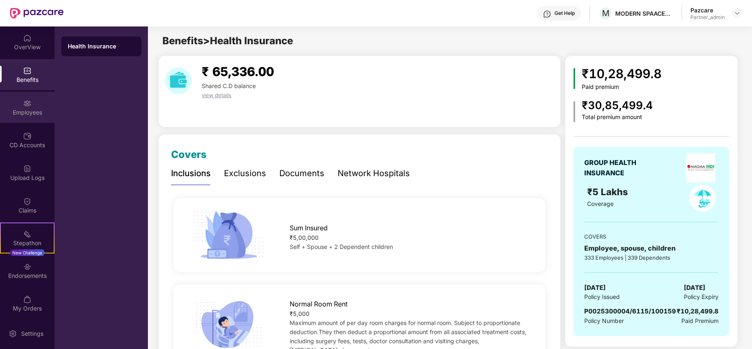
click at [25, 107] on div "Employees" at bounding box center [27, 107] width 55 height 31
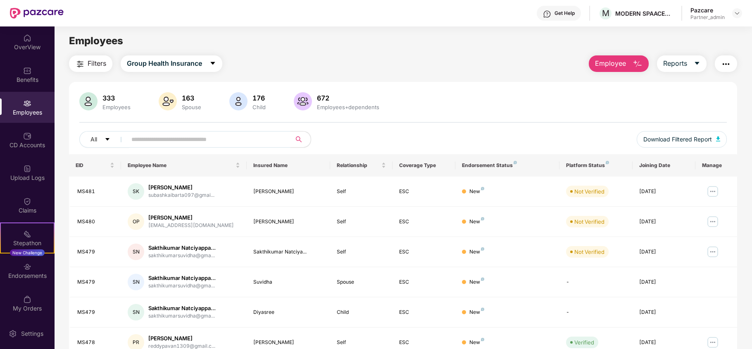
click at [102, 64] on span "Filters" at bounding box center [97, 63] width 19 height 10
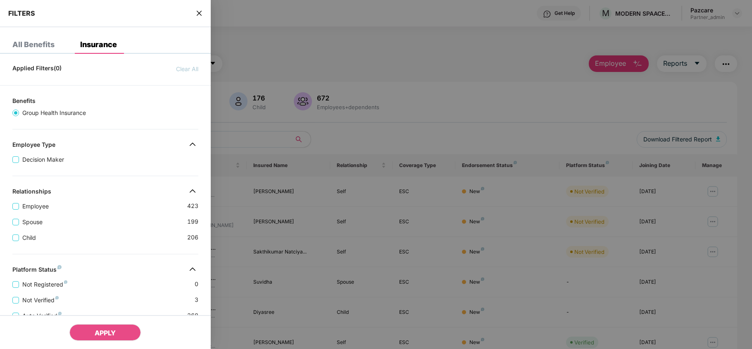
scroll to position [184, 0]
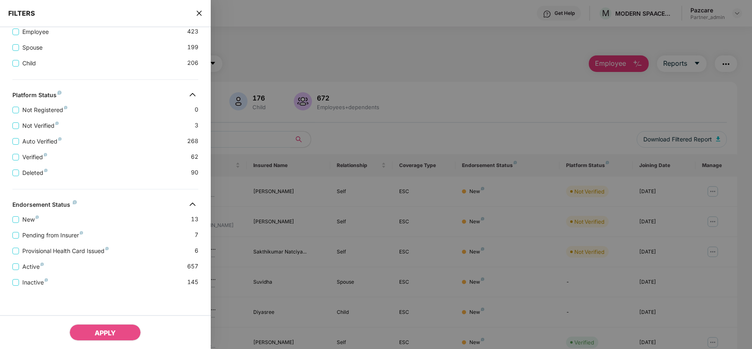
click at [198, 12] on icon "close" at bounding box center [199, 13] width 7 height 7
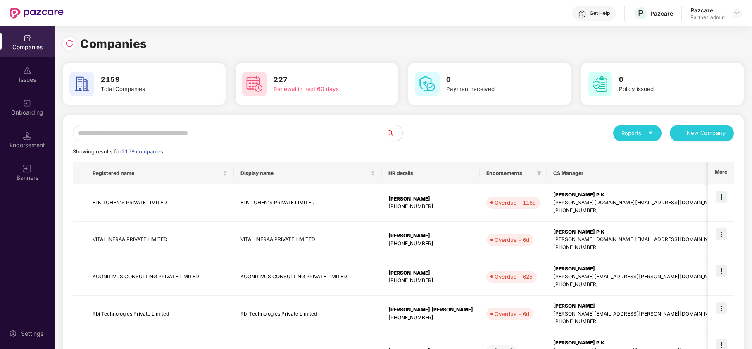
click at [187, 133] on input "text" at bounding box center [229, 133] width 313 height 17
paste input "**********"
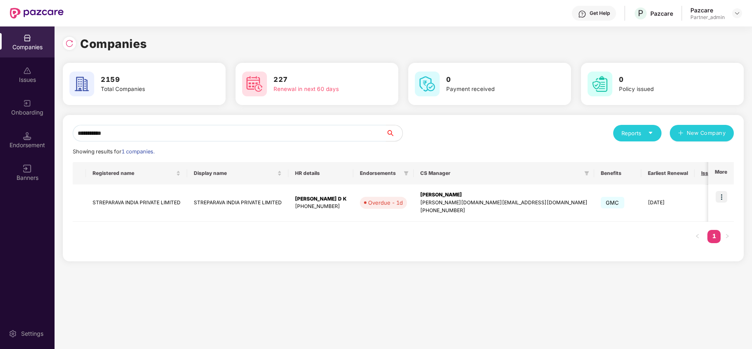
type input "**********"
click at [111, 199] on td "STREPARAVA INDIA PRIVATE LIMITED" at bounding box center [136, 202] width 101 height 37
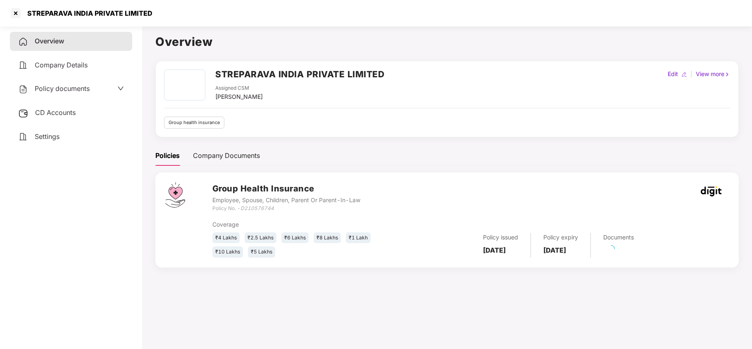
click at [70, 88] on span "Policy documents" at bounding box center [62, 88] width 55 height 8
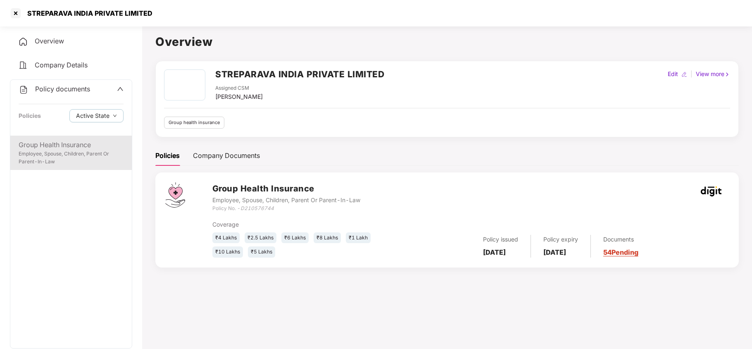
click at [77, 146] on div "Group Health Insurance" at bounding box center [71, 145] width 105 height 10
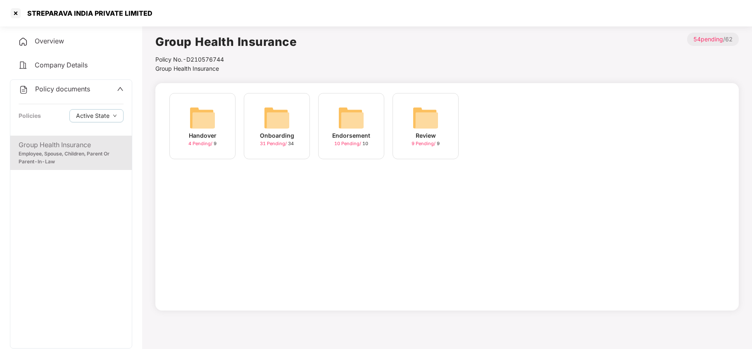
click at [270, 128] on img at bounding box center [277, 118] width 26 height 26
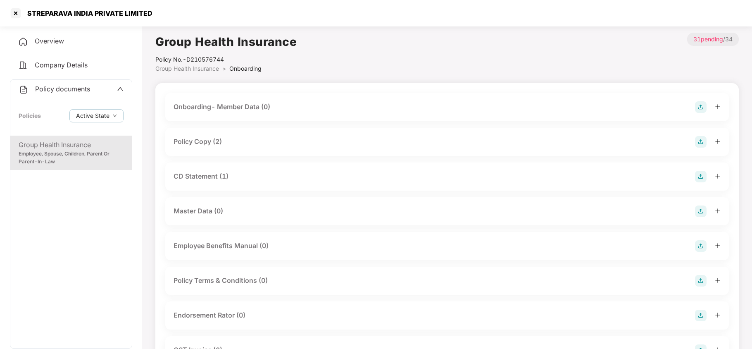
drag, startPoint x: 208, startPoint y: 137, endPoint x: 247, endPoint y: 156, distance: 43.3
click at [209, 138] on div "Policy Copy (2)" at bounding box center [198, 141] width 48 height 10
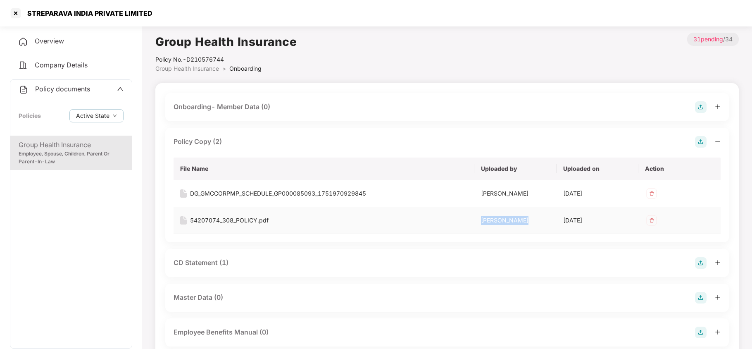
drag, startPoint x: 532, startPoint y: 219, endPoint x: 472, endPoint y: 231, distance: 61.1
click at [473, 225] on tr "54207074_308_POLICY.pdf Kukkala Pavan 06 Aug 2025" at bounding box center [447, 220] width 547 height 27
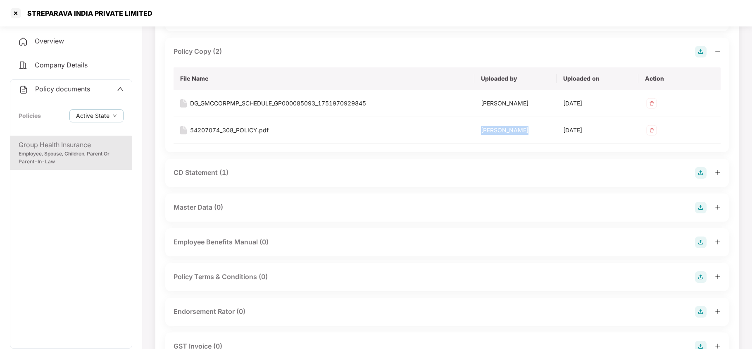
scroll to position [110, 0]
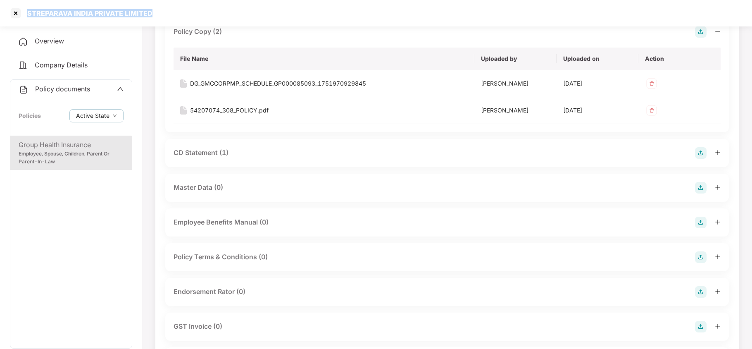
drag, startPoint x: 150, startPoint y: 14, endPoint x: 24, endPoint y: 18, distance: 125.8
click at [24, 18] on div "STREPARAVA INDIA PRIVATE LIMITED" at bounding box center [80, 13] width 143 height 13
copy div "STREPARAVA INDIA PRIVATE LIMITED"
click at [11, 10] on div at bounding box center [15, 13] width 13 height 13
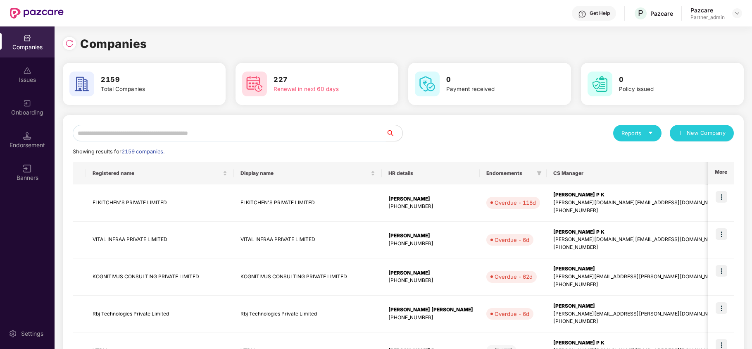
click at [122, 128] on input "text" at bounding box center [229, 133] width 313 height 17
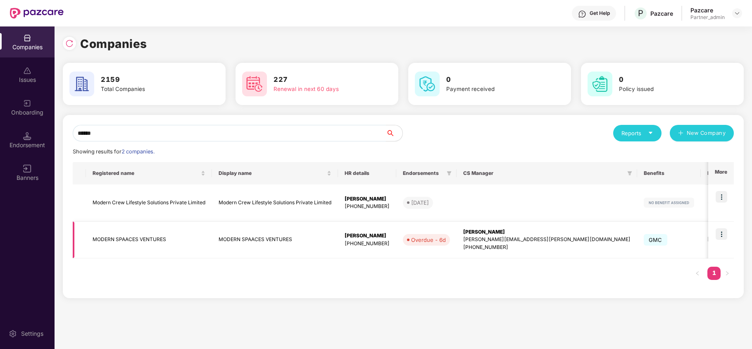
type input "******"
click at [724, 233] on img at bounding box center [722, 234] width 12 height 12
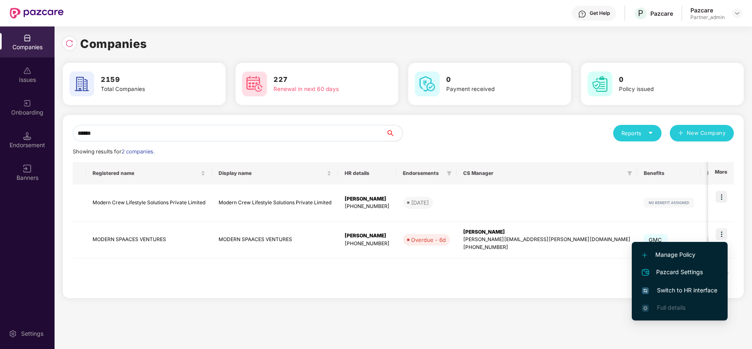
click at [688, 289] on span "Switch to HR interface" at bounding box center [680, 290] width 75 height 9
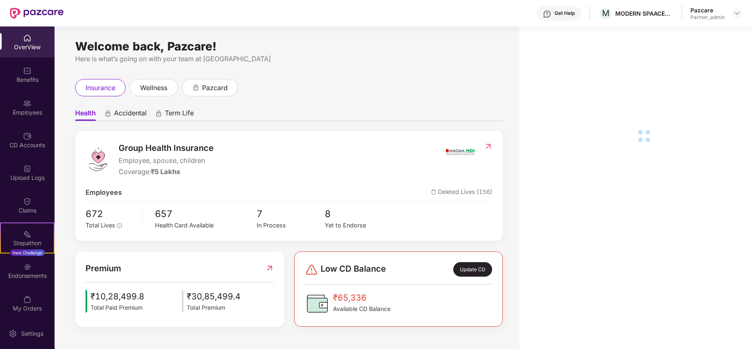
click at [17, 280] on div "Endorsements" at bounding box center [27, 270] width 55 height 31
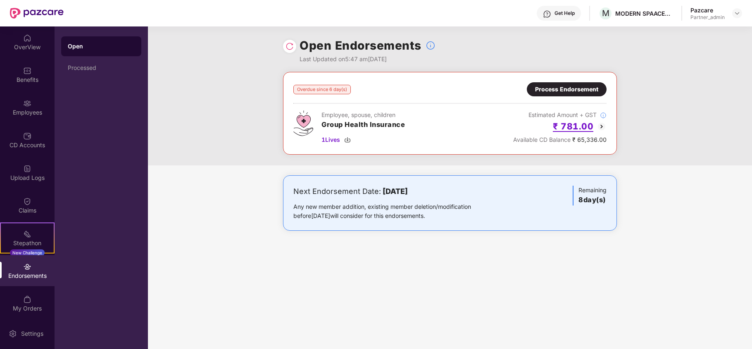
click at [568, 123] on h2 "₹ 781.00" at bounding box center [573, 126] width 41 height 14
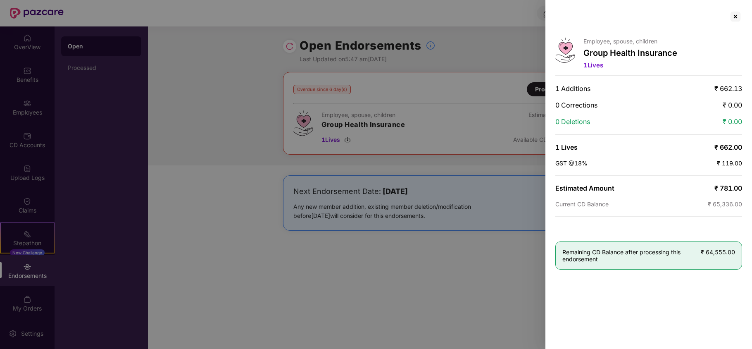
drag, startPoint x: 733, startPoint y: 15, endPoint x: 723, endPoint y: 29, distance: 17.0
click at [733, 16] on div at bounding box center [735, 16] width 13 height 13
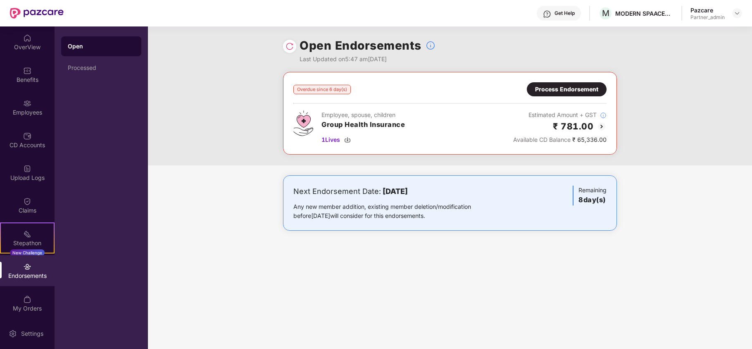
click at [552, 87] on div "Process Endorsement" at bounding box center [566, 89] width 63 height 9
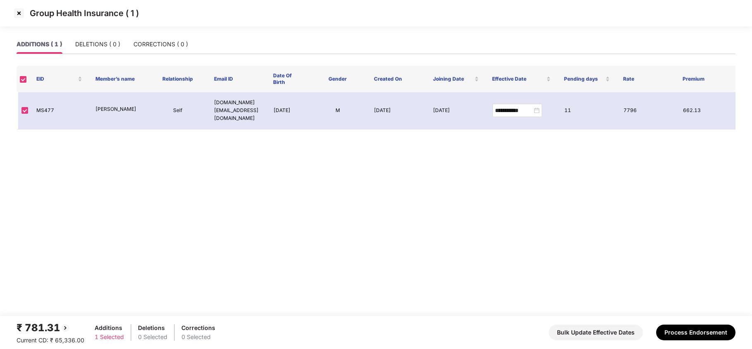
click at [21, 14] on img at bounding box center [18, 13] width 13 height 13
